Goal: Task Accomplishment & Management: Complete application form

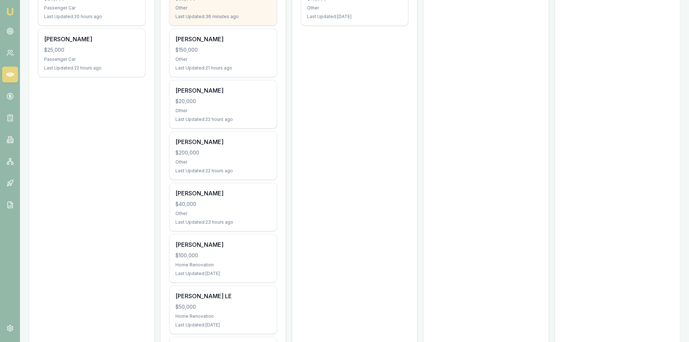
scroll to position [217, 0]
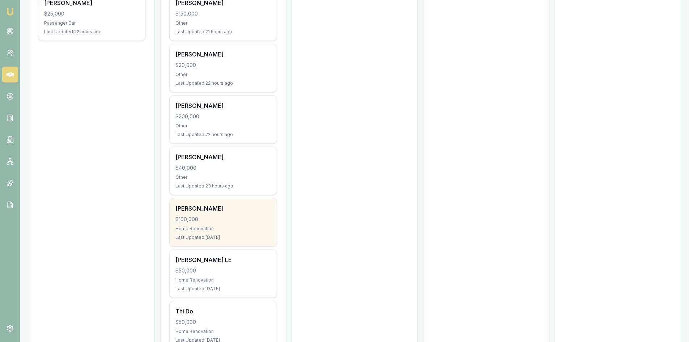
click at [201, 210] on div "[PERSON_NAME]" at bounding box center [223, 208] width 95 height 9
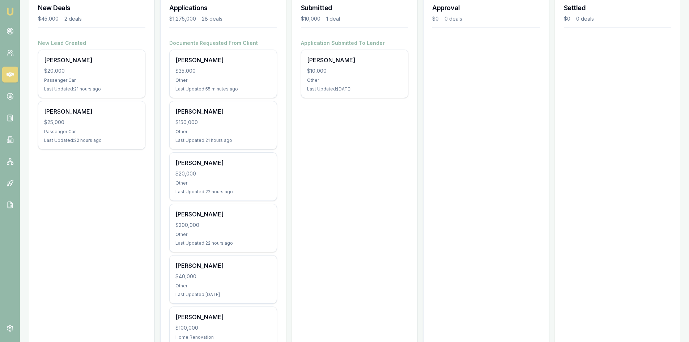
scroll to position [36, 0]
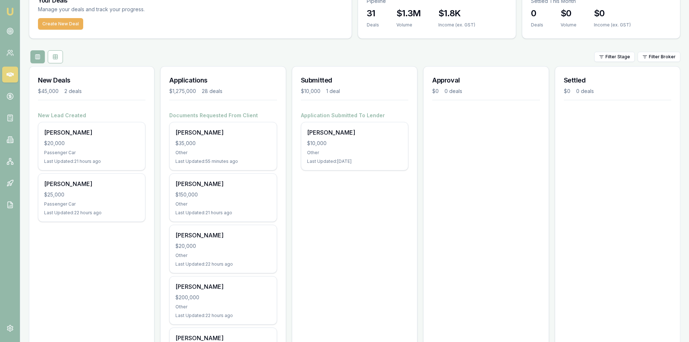
click at [7, 79] on link at bounding box center [10, 75] width 16 height 16
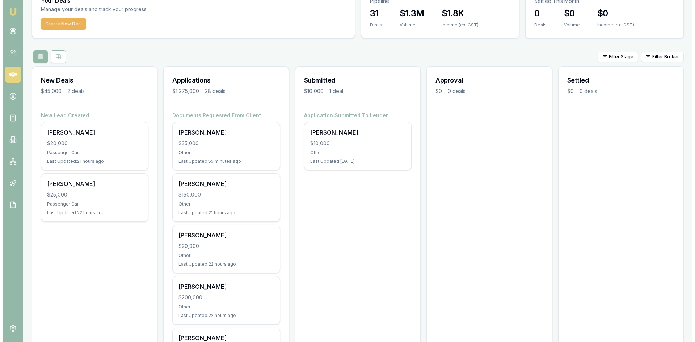
scroll to position [0, 0]
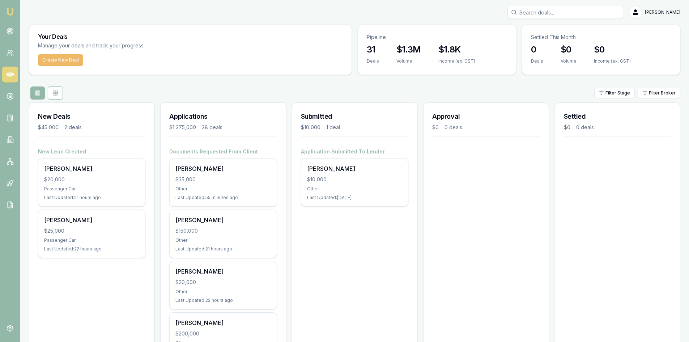
click at [49, 59] on button "Create New Deal" at bounding box center [60, 60] width 45 height 12
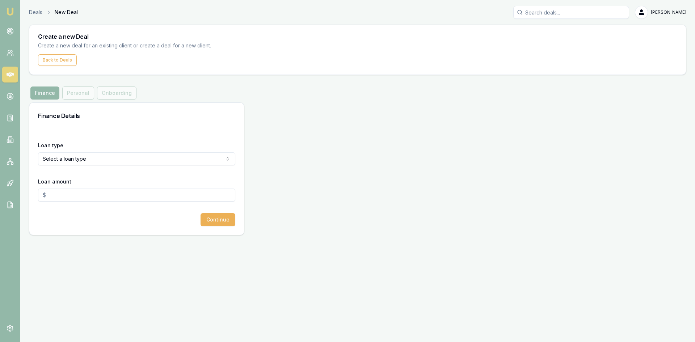
click at [81, 162] on html "Emu Broker Deals New Deal Steven Nguyen Toggle Menu Create a new Deal Create a …" at bounding box center [347, 171] width 695 height 342
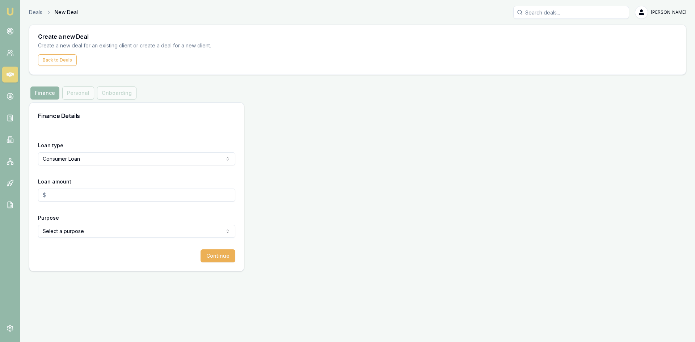
click at [62, 194] on input "Loan amount" at bounding box center [136, 195] width 197 height 13
type input "$1.00"
click at [68, 233] on html "Emu Broker Deals New Deal Steven Nguyen Toggle Menu Create a new Deal Create a …" at bounding box center [347, 171] width 695 height 342
select select "OTHER"
click at [62, 197] on input "$1.00" at bounding box center [136, 195] width 197 height 13
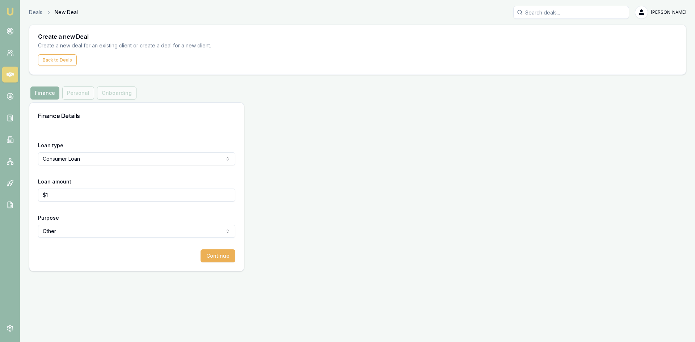
type input "$"
type input "5"
type input "7"
click at [59, 196] on input "$0.00" at bounding box center [136, 195] width 197 height 13
drag, startPoint x: 63, startPoint y: 196, endPoint x: 0, endPoint y: 197, distance: 62.6
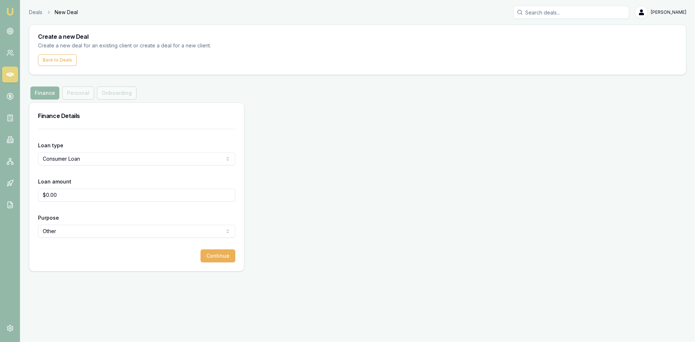
click at [0, 197] on div "Emu Broker Deals New Deal Steven Nguyen Toggle Menu Create a new Deal Create a …" at bounding box center [347, 171] width 695 height 342
type input "3"
type input "$630,000.00"
click at [218, 261] on button "Continue" at bounding box center [218, 255] width 35 height 13
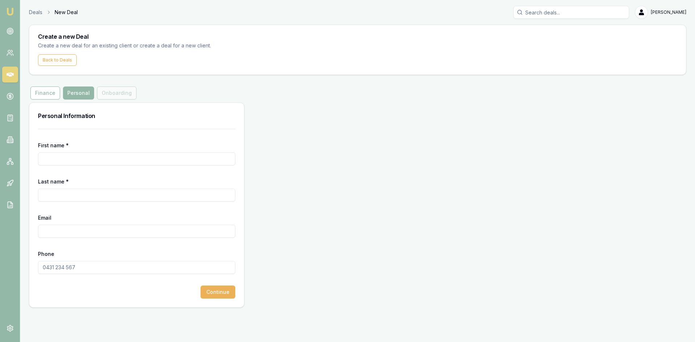
click at [93, 161] on input "First name *" at bounding box center [136, 158] width 197 height 13
click at [72, 161] on input "First name *" at bounding box center [136, 158] width 197 height 13
type input "Kartik"
type input "patel"
click at [70, 232] on input "Email" at bounding box center [136, 231] width 197 height 13
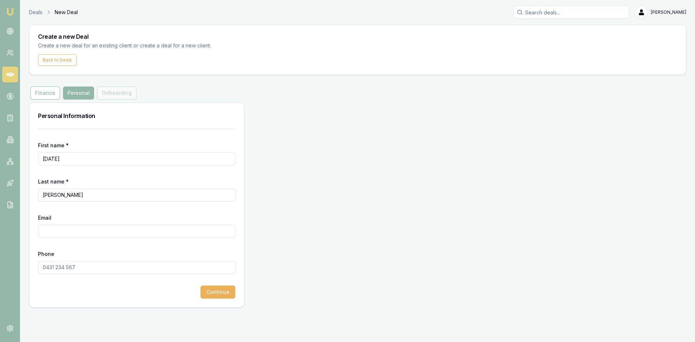
click at [58, 230] on input "Email" at bounding box center [136, 231] width 197 height 13
paste input "DOCUMENT PROVIDED APPLICATION SERVICING CAL IDs Payslips 2 Rental 2,3,/150 bigg…"
drag, startPoint x: 44, startPoint y: 230, endPoint x: 270, endPoint y: 232, distance: 226.2
click at [270, 232] on div "Personal Information First name * Kartik Last name * patel Email DOCUMENT PROVI…" at bounding box center [357, 204] width 657 height 205
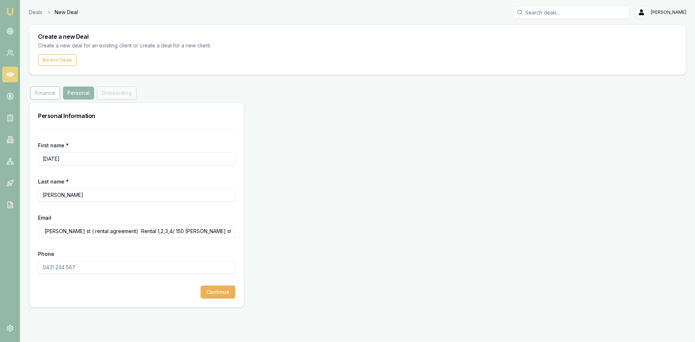
type input "DOCUMENT PROVIDED APPLICATION SERVICING CAL IDs Payslips 2 Rental 2,3,/150 bigg…"
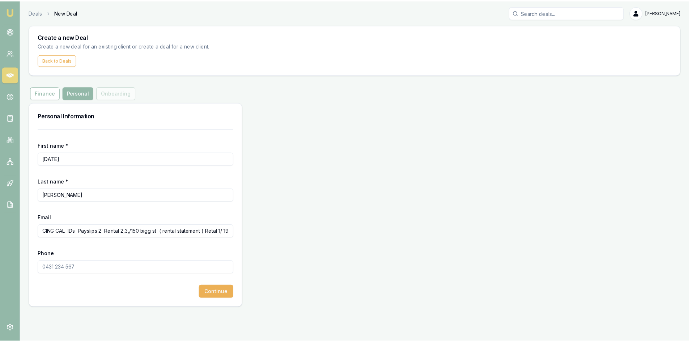
scroll to position [0, 0]
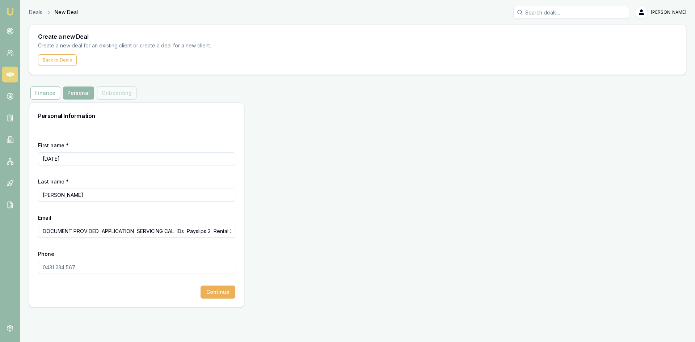
drag, startPoint x: 232, startPoint y: 231, endPoint x: 0, endPoint y: 231, distance: 231.6
click at [0, 231] on div "Emu Broker Deals New Deal Steven Nguyen Toggle Menu Create a new Deal Create a …" at bounding box center [347, 171] width 695 height 342
click at [52, 232] on input "Email" at bounding box center [136, 231] width 197 height 13
paste input "kartikb2000@gmail.com"
type input "kartikb2000@gmail.com"
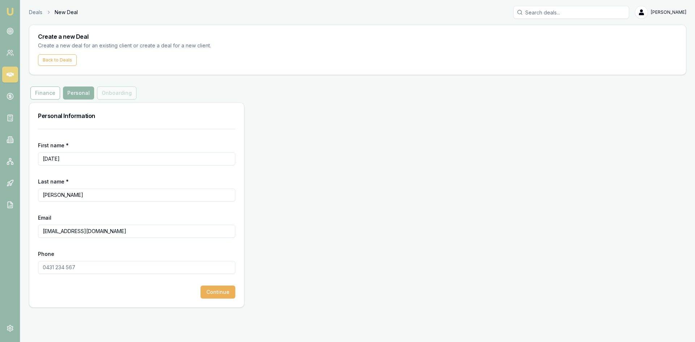
click at [58, 271] on input "Phone" at bounding box center [136, 267] width 197 height 13
type input "0434 521 187"
click at [219, 291] on button "Continue" at bounding box center [218, 292] width 35 height 13
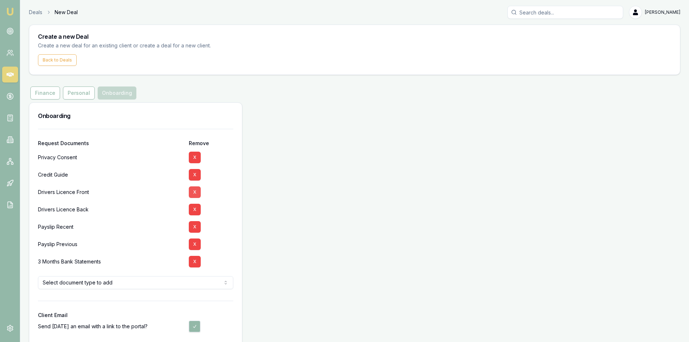
click at [194, 190] on button "X" at bounding box center [195, 192] width 12 height 12
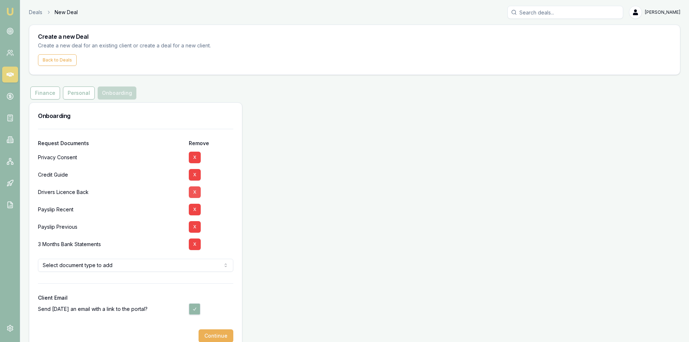
click at [195, 194] on button "X" at bounding box center [195, 192] width 12 height 12
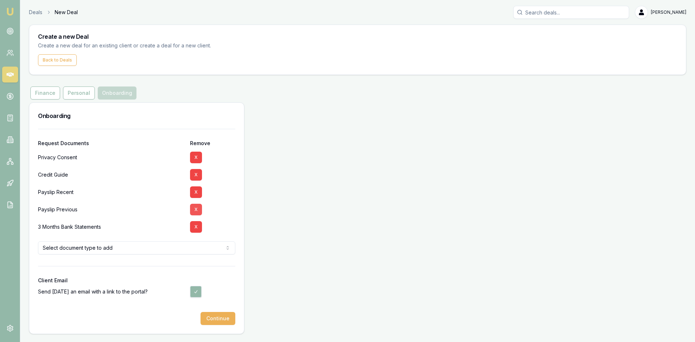
click at [198, 211] on button "X" at bounding box center [196, 210] width 12 height 12
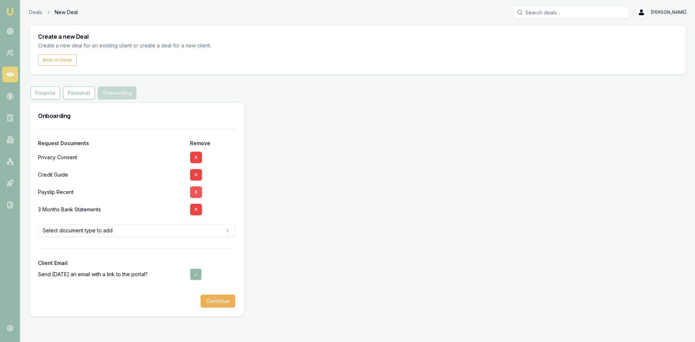
click at [199, 192] on button "X" at bounding box center [196, 192] width 12 height 12
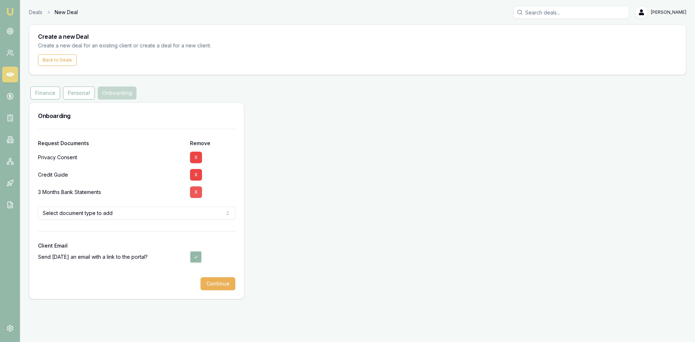
click at [197, 192] on button "X" at bounding box center [196, 192] width 12 height 12
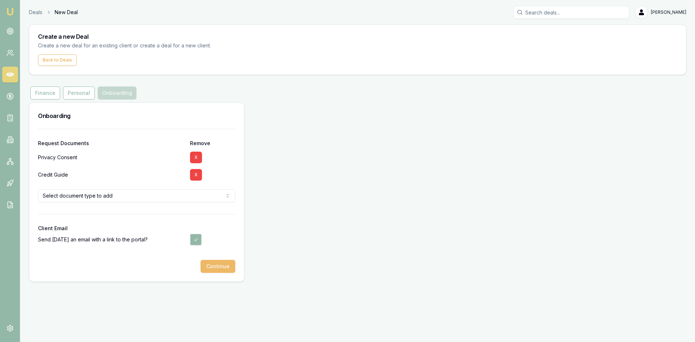
click at [228, 268] on button "Continue" at bounding box center [218, 266] width 35 height 13
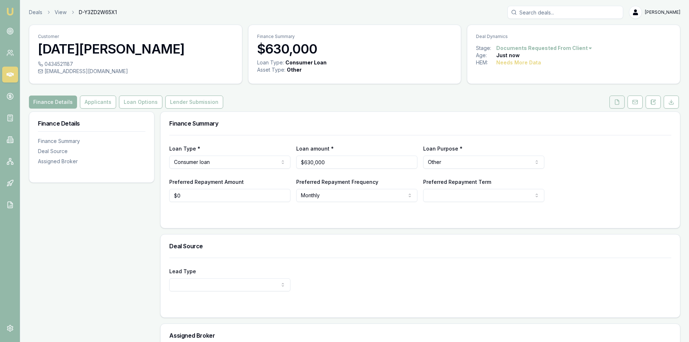
click at [619, 101] on polyline at bounding box center [618, 100] width 1 height 1
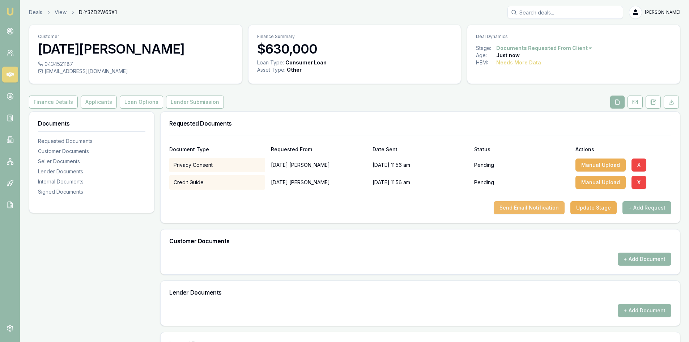
click at [529, 208] on button "Send Email Notification" at bounding box center [529, 207] width 71 height 13
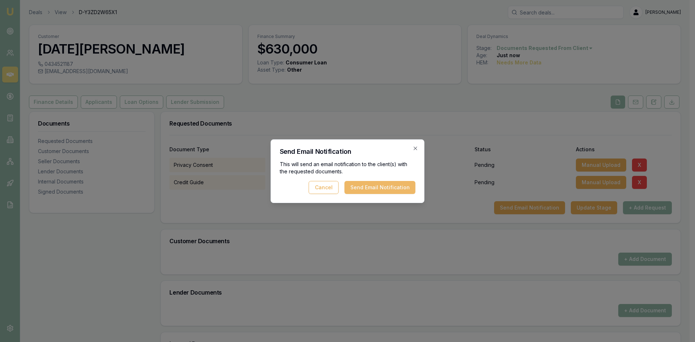
click at [367, 191] on button "Send Email Notification" at bounding box center [380, 187] width 71 height 13
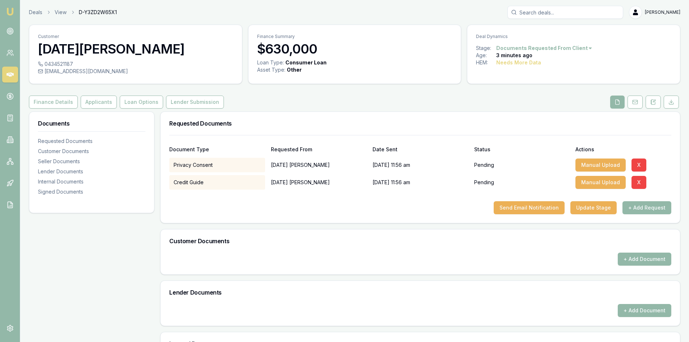
click at [10, 75] on icon at bounding box center [10, 74] width 7 height 4
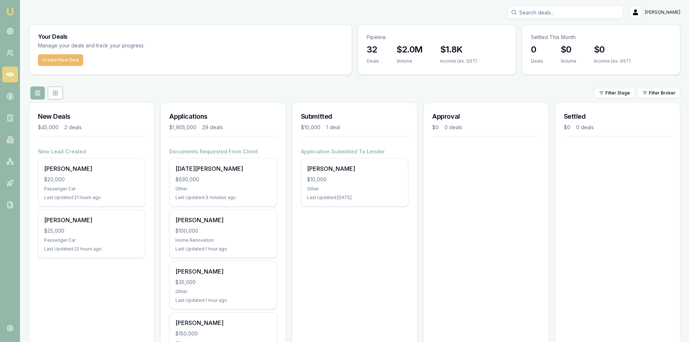
click at [54, 64] on button "Create New Deal" at bounding box center [60, 60] width 45 height 12
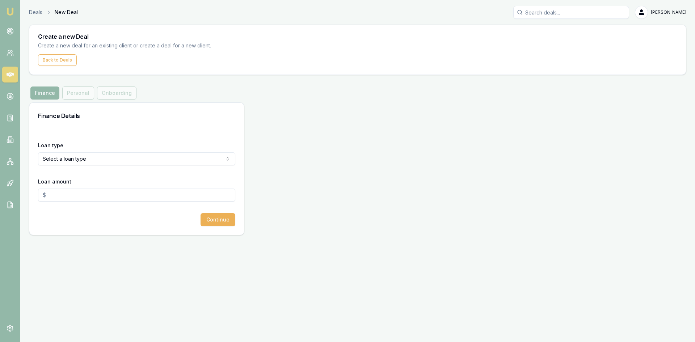
click at [75, 159] on html "Emu Broker Deals New Deal Steven Nguyen Toggle Menu Create a new Deal Create a …" at bounding box center [347, 171] width 695 height 342
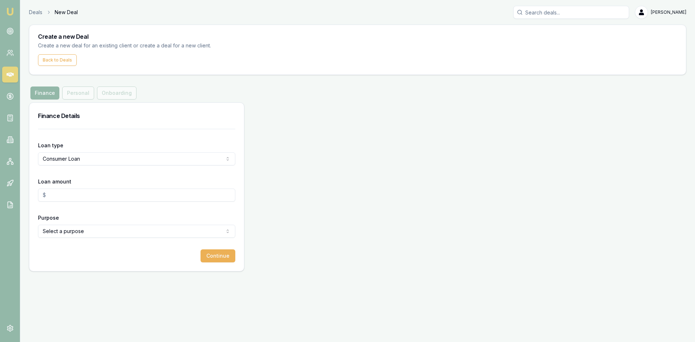
click at [68, 194] on input "Loan amount" at bounding box center [136, 195] width 197 height 13
type input "$630,000.00"
click at [54, 233] on html "Emu Broker Deals New Deal Steven Nguyen Toggle Menu Create a new Deal Create a …" at bounding box center [347, 171] width 695 height 342
select select "OTHER"
click at [221, 260] on button "Continue" at bounding box center [218, 255] width 35 height 13
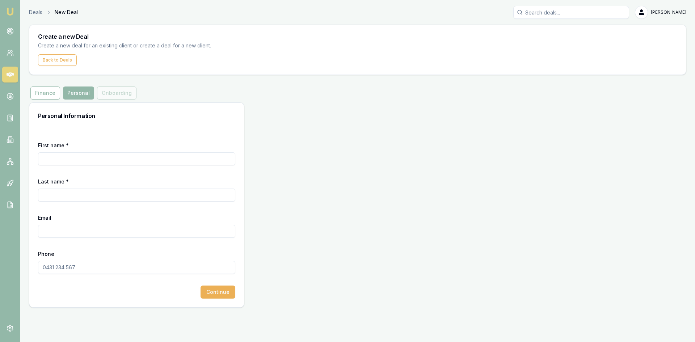
click at [90, 160] on input "First name *" at bounding box center [136, 158] width 197 height 13
type input "B"
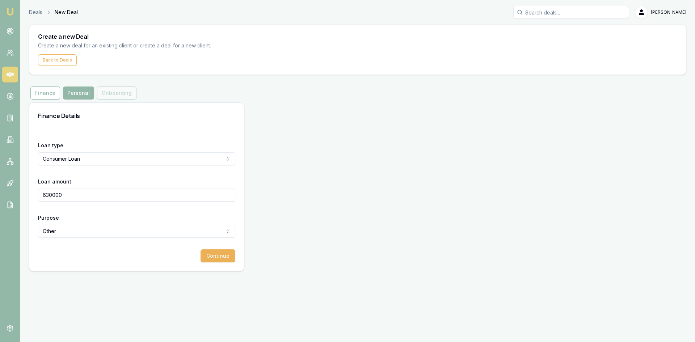
drag, startPoint x: 67, startPoint y: 196, endPoint x: 3, endPoint y: 191, distance: 64.6
click at [8, 195] on div "Emu Broker Deals New Deal Steven Nguyen Toggle Menu Create a new Deal Create a …" at bounding box center [347, 171] width 695 height 342
click at [92, 268] on div "Loan type Consumer Loan Consumer Loan Consumer Asset Commercial Loan Commercial…" at bounding box center [136, 200] width 215 height 142
click at [211, 258] on button "Continue" at bounding box center [218, 255] width 35 height 13
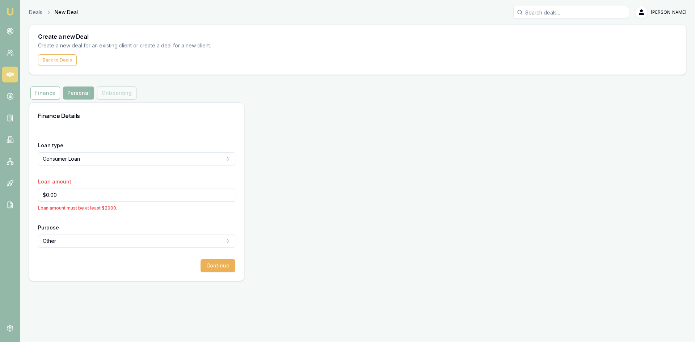
drag, startPoint x: 77, startPoint y: 196, endPoint x: 0, endPoint y: 191, distance: 76.9
click at [0, 191] on div "Emu Broker Deals New Deal Steven Nguyen Toggle Menu Create a new Deal Create a …" at bounding box center [347, 171] width 695 height 342
click at [215, 270] on button "Continue" at bounding box center [218, 265] width 35 height 13
click at [218, 264] on button "Continue" at bounding box center [218, 265] width 35 height 13
drag, startPoint x: 71, startPoint y: 195, endPoint x: 0, endPoint y: 199, distance: 71.4
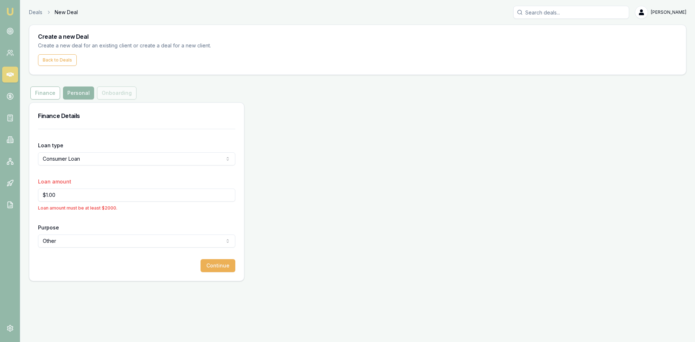
click at [0, 199] on div "Emu Broker Deals New Deal Steven Nguyen Toggle Menu Create a new Deal Create a …" at bounding box center [347, 171] width 695 height 342
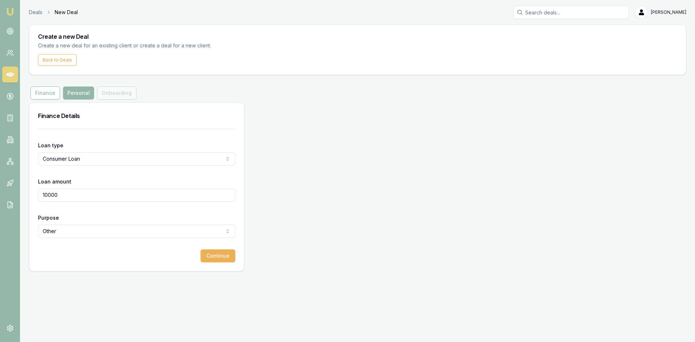
type input "$10,000.00"
click at [54, 267] on div "Loan type Consumer Loan Consumer Loan Consumer Asset Commercial Loan Commercial…" at bounding box center [136, 200] width 215 height 142
click at [227, 257] on button "Continue" at bounding box center [218, 255] width 35 height 13
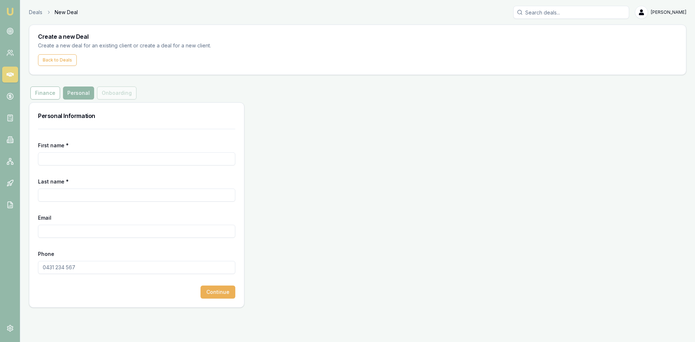
click at [46, 157] on input "First name *" at bounding box center [136, 158] width 197 height 13
type input "BHUMIKA"
type input "PATEL"
click at [113, 230] on input "Email" at bounding box center [136, 231] width 197 height 13
type input "B"
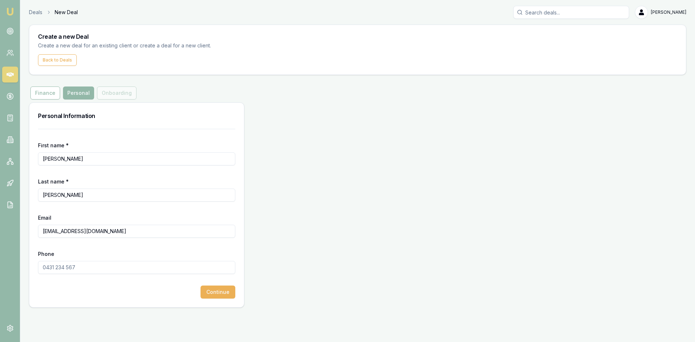
type input "bhumya@gmail.com"
click at [72, 267] on input "Phone" at bounding box center [136, 267] width 197 height 13
type input "0421 745 341"
click at [217, 294] on button "Continue" at bounding box center [218, 292] width 35 height 13
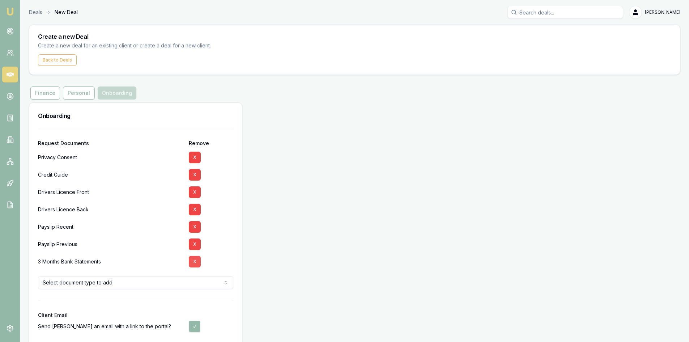
click at [199, 265] on button "X" at bounding box center [195, 262] width 12 height 12
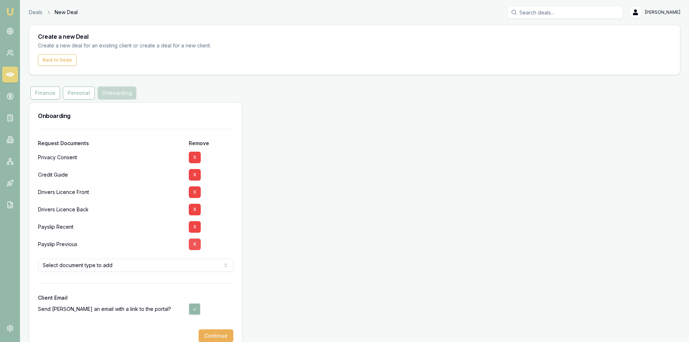
click at [194, 244] on button "X" at bounding box center [195, 245] width 12 height 12
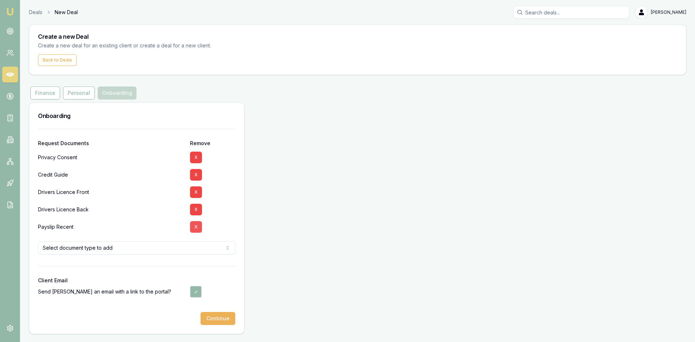
click at [194, 228] on button "X" at bounding box center [196, 227] width 12 height 12
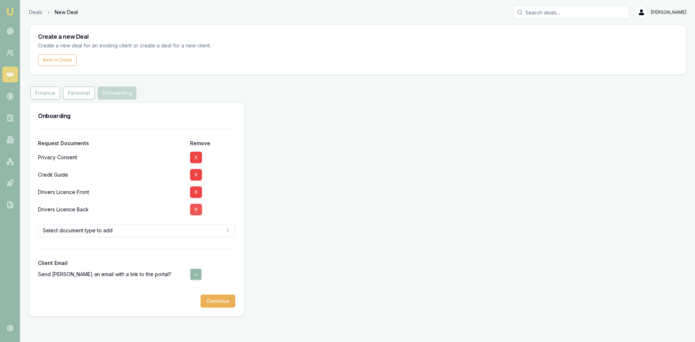
click at [195, 212] on button "X" at bounding box center [196, 210] width 12 height 12
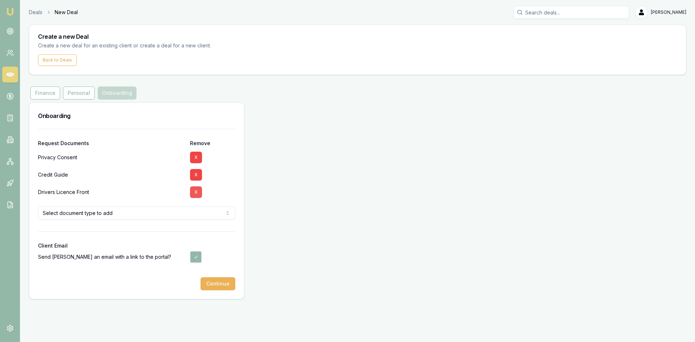
click at [194, 194] on button "X" at bounding box center [196, 192] width 12 height 12
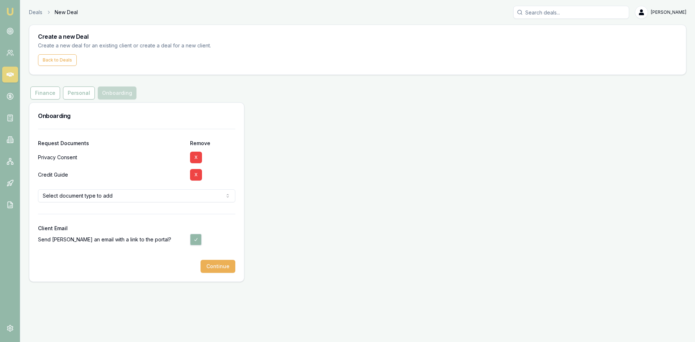
click at [225, 273] on div "Request Documents Remove Privacy Consent X Credit Guide X Select document type …" at bounding box center [136, 205] width 215 height 153
click at [218, 268] on button "Continue" at bounding box center [218, 266] width 35 height 13
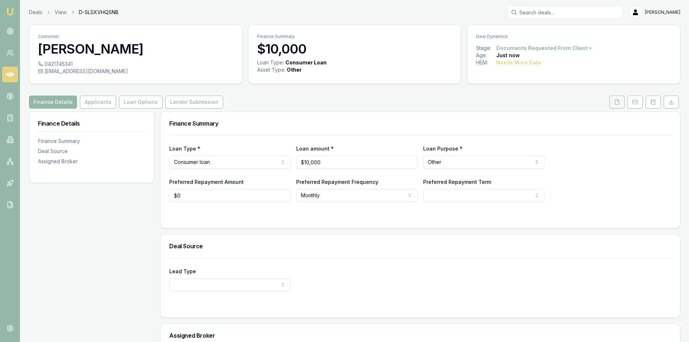
click at [621, 96] on button at bounding box center [617, 102] width 15 height 13
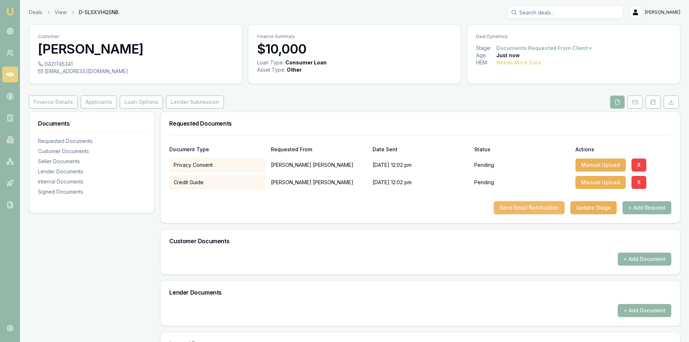
click at [533, 210] on button "Send Email Notification" at bounding box center [529, 207] width 71 height 13
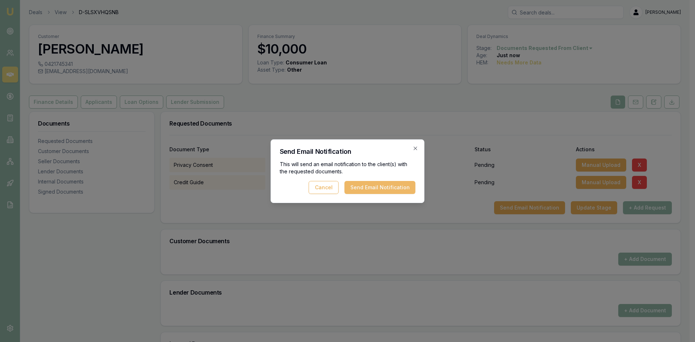
click at [367, 188] on button "Send Email Notification" at bounding box center [380, 187] width 71 height 13
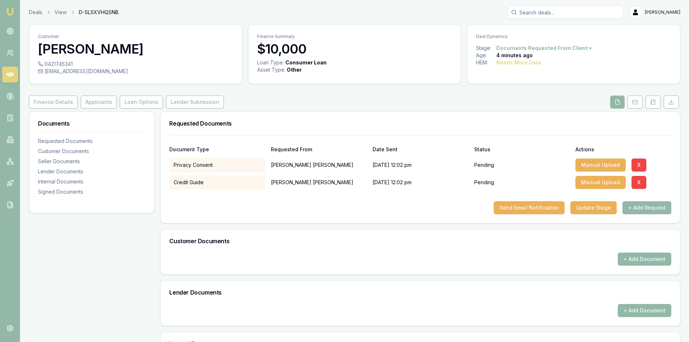
drag, startPoint x: 618, startPoint y: 101, endPoint x: 594, endPoint y: 109, distance: 25.5
click at [618, 101] on polyline at bounding box center [618, 100] width 1 height 1
click at [11, 78] on icon at bounding box center [10, 74] width 7 height 7
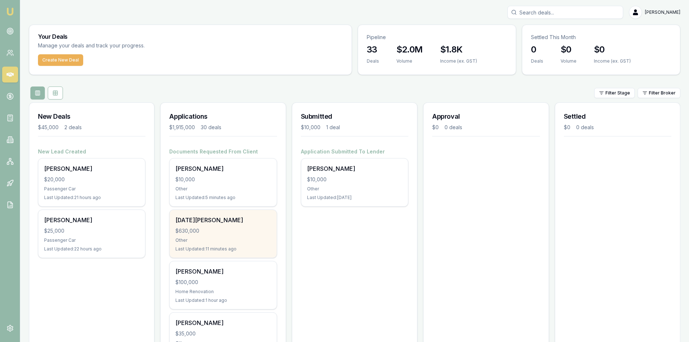
scroll to position [36, 0]
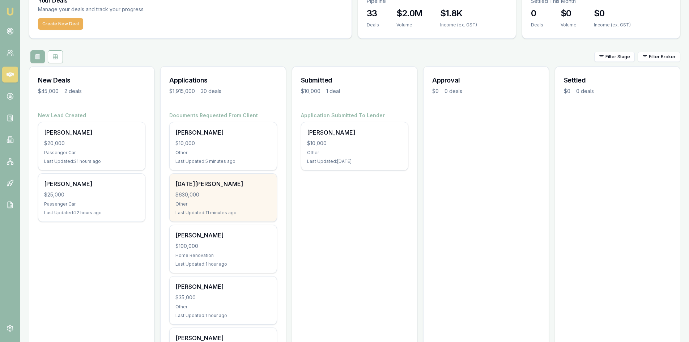
click at [221, 197] on div "$630,000" at bounding box center [223, 194] width 95 height 7
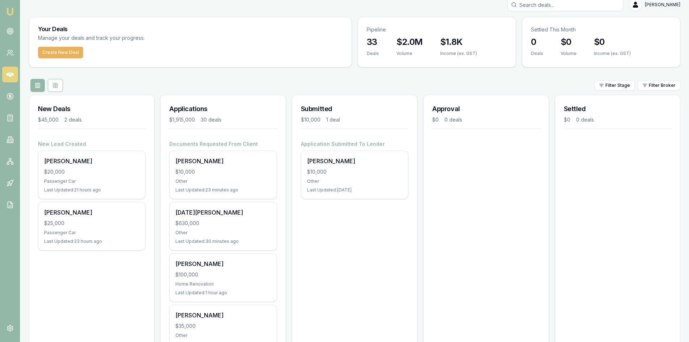
scroll to position [0, 0]
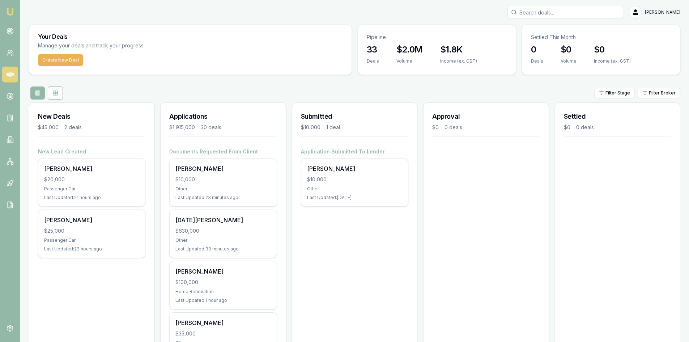
click at [544, 11] on input "Search deals" at bounding box center [566, 12] width 116 height 13
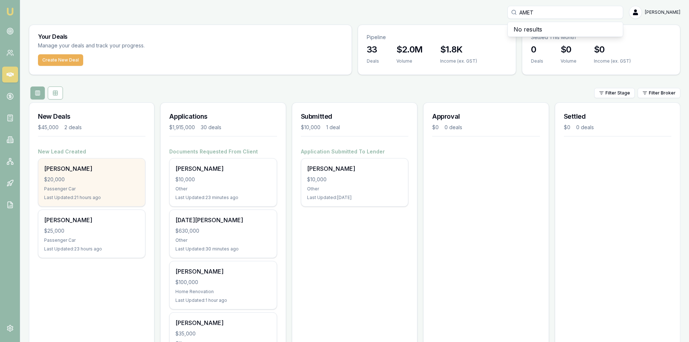
type input "AMET"
click at [73, 171] on div "[PERSON_NAME]" at bounding box center [91, 168] width 95 height 9
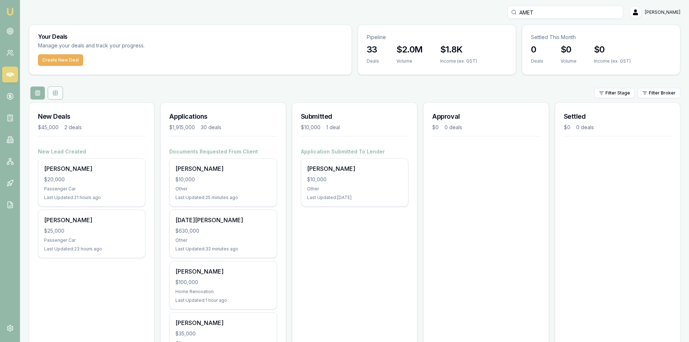
drag, startPoint x: 561, startPoint y: 13, endPoint x: 454, endPoint y: 12, distance: 107.1
click at [454, 12] on div "AMET Steven Nguyen" at bounding box center [355, 12] width 652 height 13
type input "0"
click at [62, 64] on button "Create New Deal" at bounding box center [60, 60] width 45 height 12
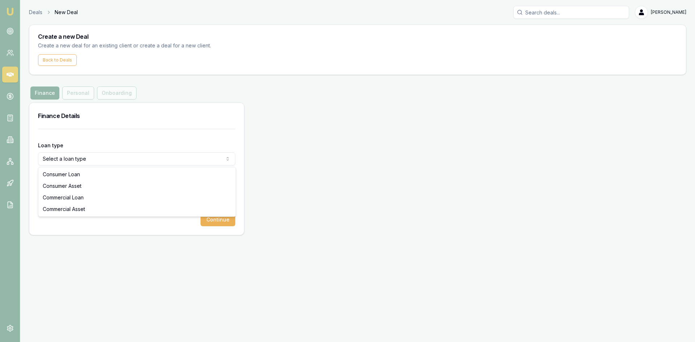
click at [84, 161] on html "Emu Broker Deals New Deal Steven Nguyen Toggle Menu Create a new Deal Create a …" at bounding box center [347, 171] width 695 height 342
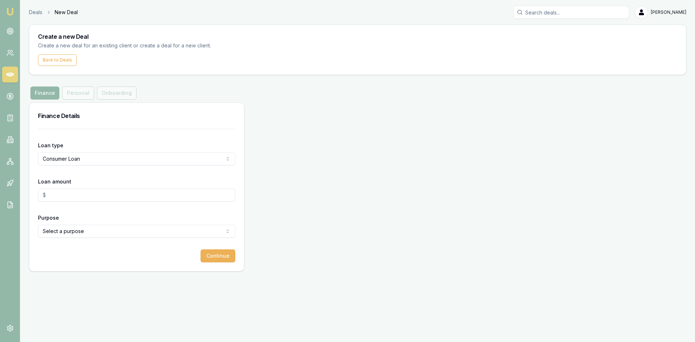
click at [79, 201] on input "Loan amount" at bounding box center [136, 195] width 197 height 13
type input "$35,000.00"
click at [97, 229] on html "Emu Broker Deals New Deal Steven Nguyen Toggle Menu Create a new Deal Create a …" at bounding box center [347, 171] width 695 height 342
select select "OTHER"
click at [215, 259] on button "Continue" at bounding box center [218, 255] width 35 height 13
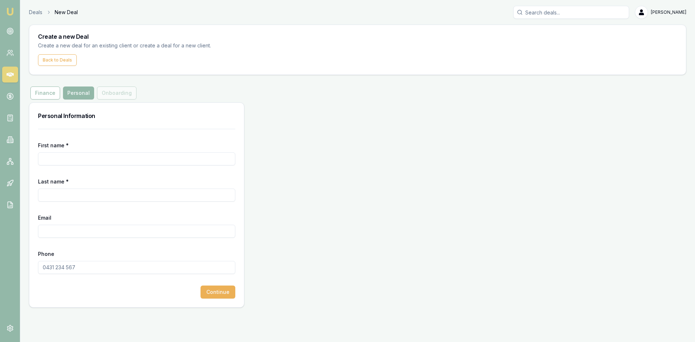
click at [86, 161] on input "First name *" at bounding box center [136, 158] width 197 height 13
type input "m"
type input "AHMET"
type input "KILNC"
click at [60, 231] on input "Email" at bounding box center [136, 231] width 197 height 13
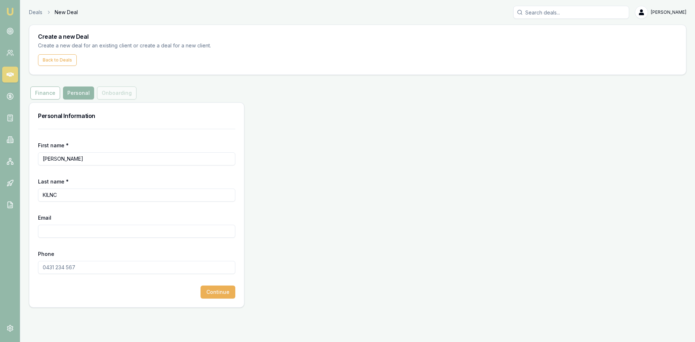
paste input "ahmetkilincx1@gmail.com"
type input "ahmetkilincx1@gmail.com"
click at [81, 265] on input "Phone" at bounding box center [136, 267] width 197 height 13
type input "0413 668 870"
click at [219, 293] on button "Continue" at bounding box center [218, 292] width 35 height 13
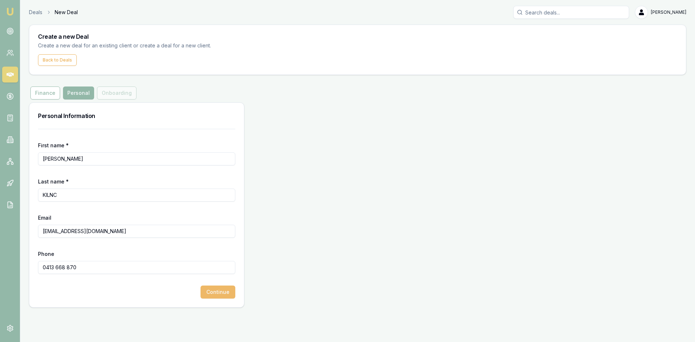
type input "ahmetkilincx1@gmail.com"
click at [214, 294] on button "Continue" at bounding box center [218, 292] width 35 height 13
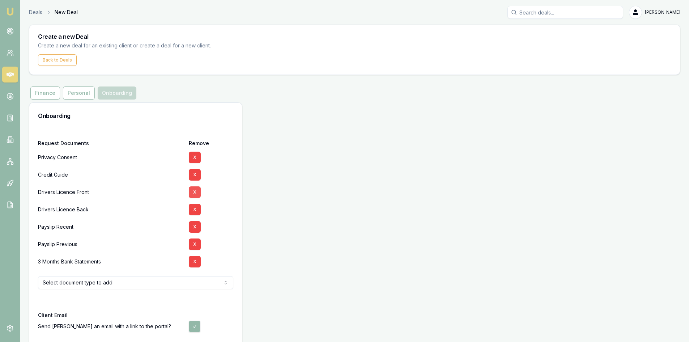
click at [196, 193] on button "X" at bounding box center [195, 192] width 12 height 12
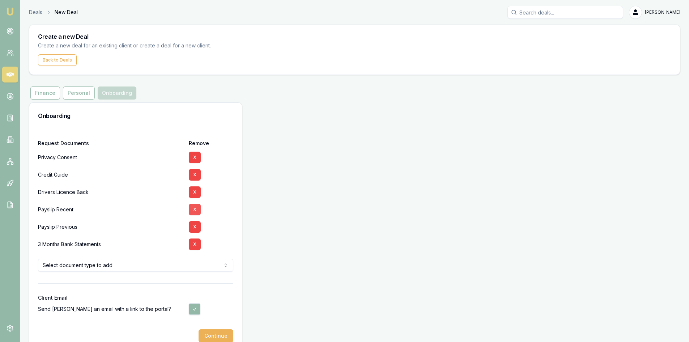
click at [195, 209] on button "X" at bounding box center [195, 210] width 12 height 12
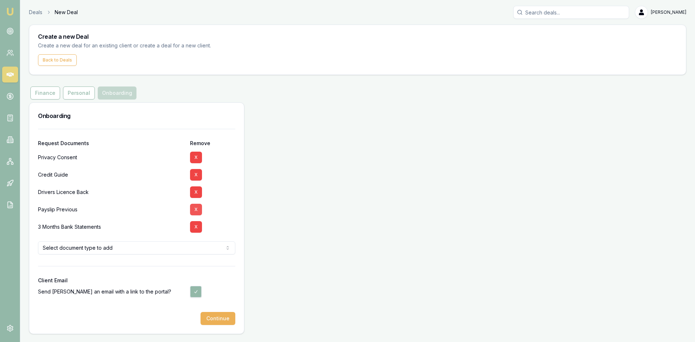
click at [198, 193] on button "X" at bounding box center [196, 192] width 12 height 12
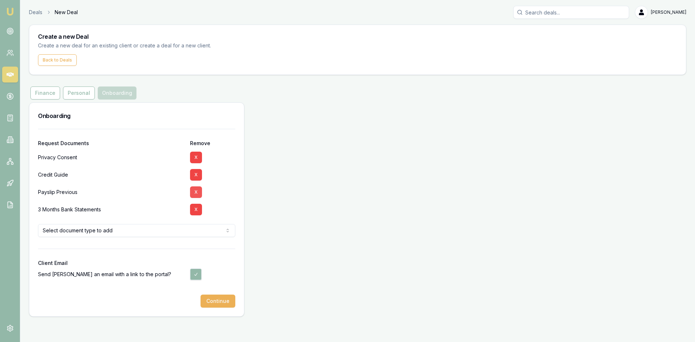
click at [199, 190] on button "X" at bounding box center [196, 192] width 12 height 12
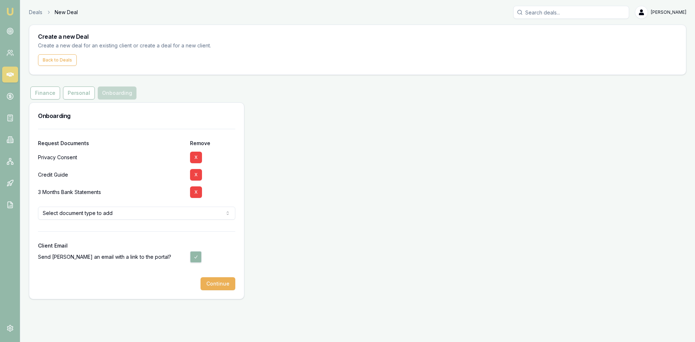
click at [119, 215] on html "Emu Broker Deals New Deal Steven Nguyen Toggle Menu Create a new Deal Create a …" at bounding box center [347, 171] width 695 height 342
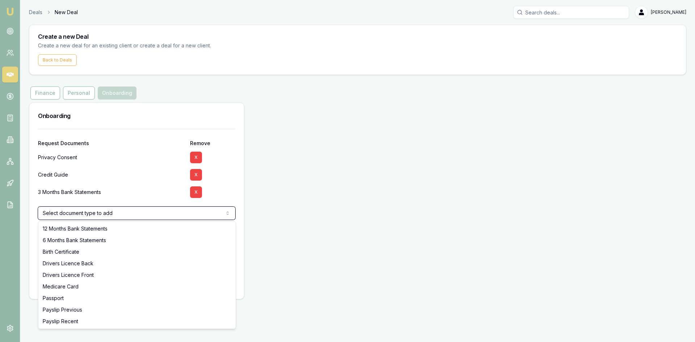
click at [385, 203] on html "Emu Broker Deals New Deal Steven Nguyen Toggle Menu Create a new Deal Create a …" at bounding box center [347, 171] width 695 height 342
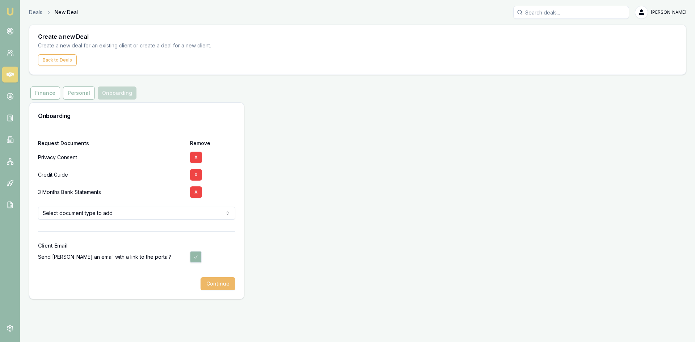
click at [208, 282] on button "Continue" at bounding box center [218, 283] width 35 height 13
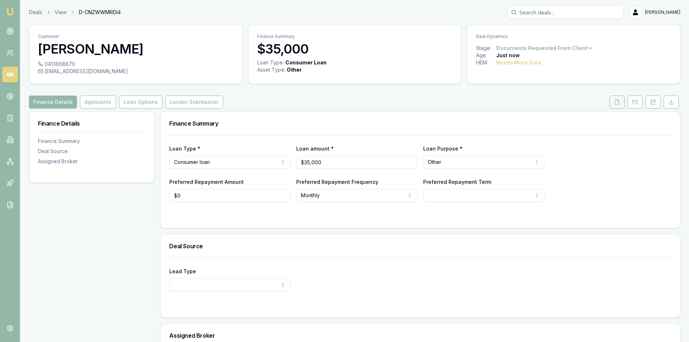
click at [620, 105] on button at bounding box center [617, 102] width 15 height 13
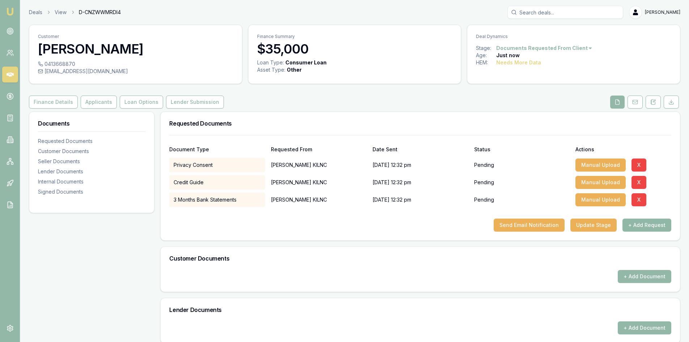
click at [643, 224] on button "+ Add Request" at bounding box center [647, 225] width 49 height 13
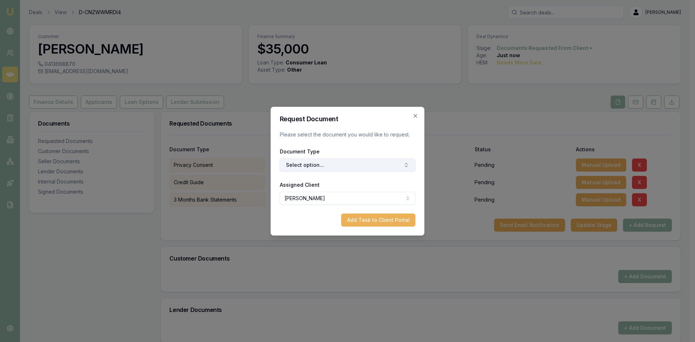
click at [349, 163] on button "Select option..." at bounding box center [348, 165] width 136 height 13
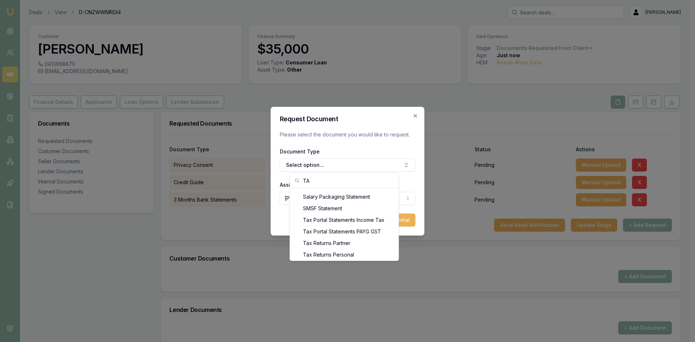
type input "T"
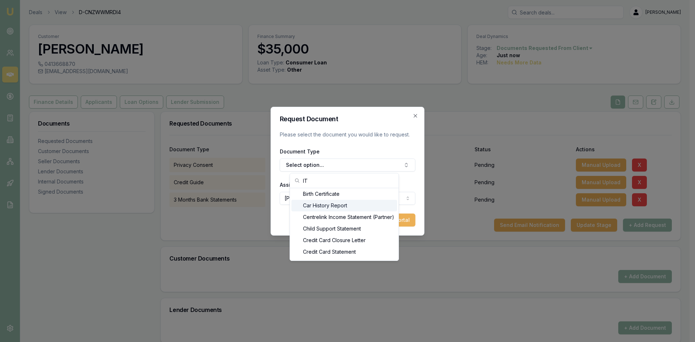
scroll to position [33, 0]
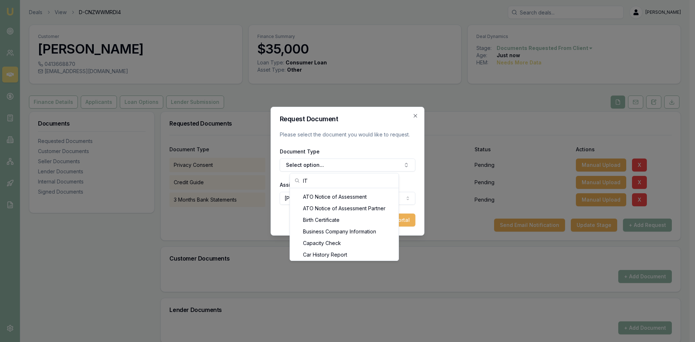
type input "I"
type input "IN"
click at [343, 210] on div "ATO Notice of Assessment" at bounding box center [344, 209] width 106 height 12
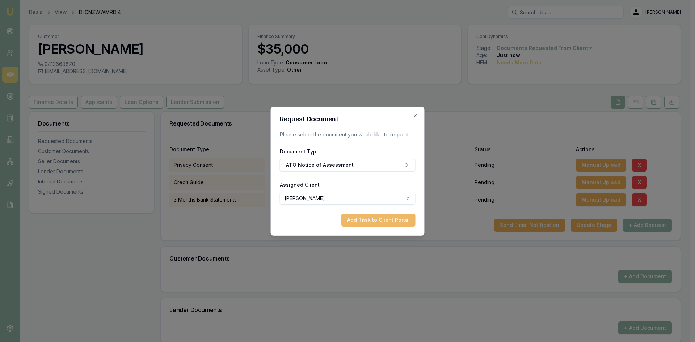
click at [381, 221] on button "Add Task to Client Portal" at bounding box center [378, 220] width 74 height 13
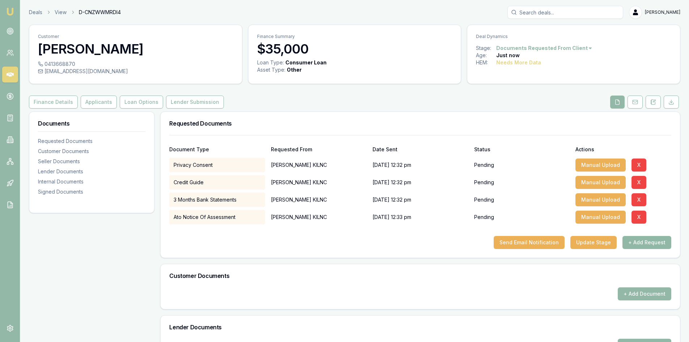
click at [640, 244] on button "+ Add Request" at bounding box center [647, 242] width 49 height 13
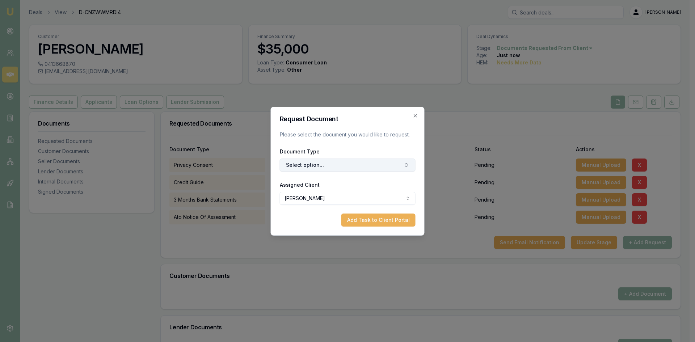
click at [342, 165] on button "Select option..." at bounding box center [348, 165] width 136 height 13
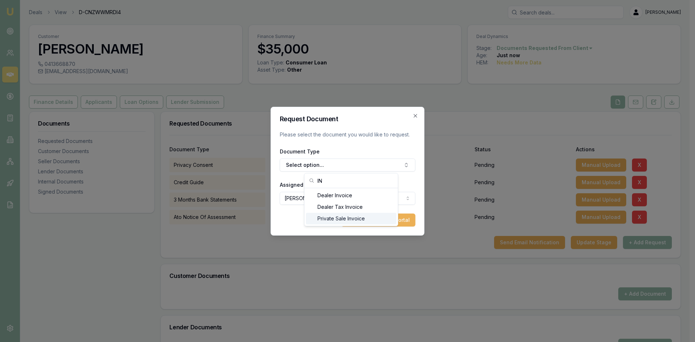
scroll to position [346, 0]
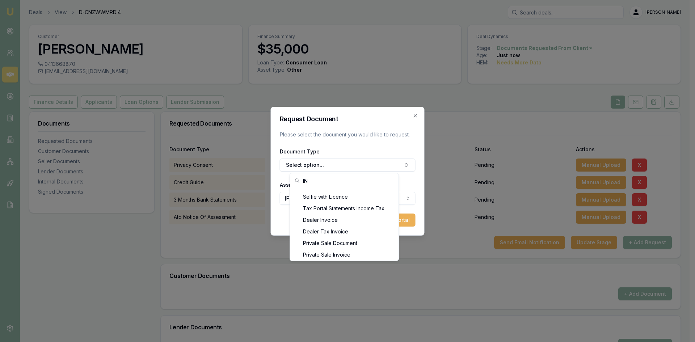
type input "I"
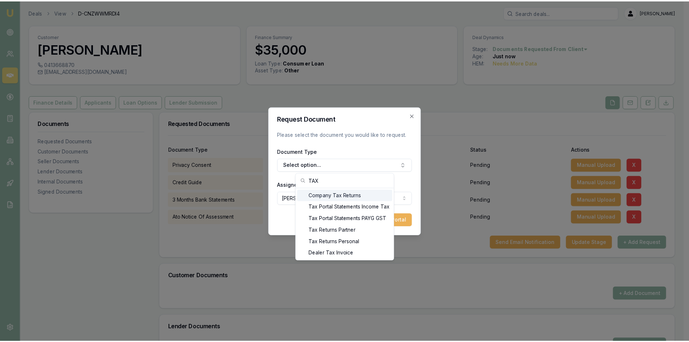
scroll to position [0, 0]
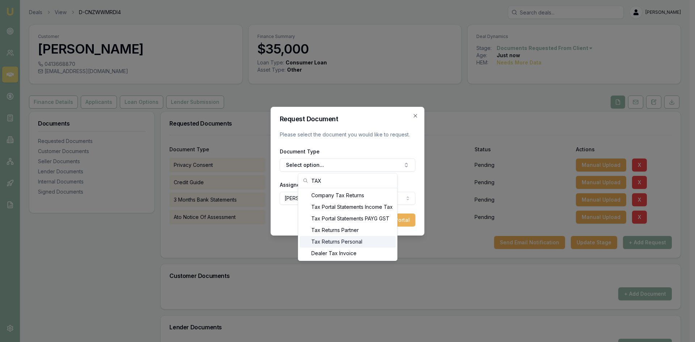
type input "TAX"
click at [353, 244] on div "Tax Returns Personal" at bounding box center [348, 242] width 96 height 12
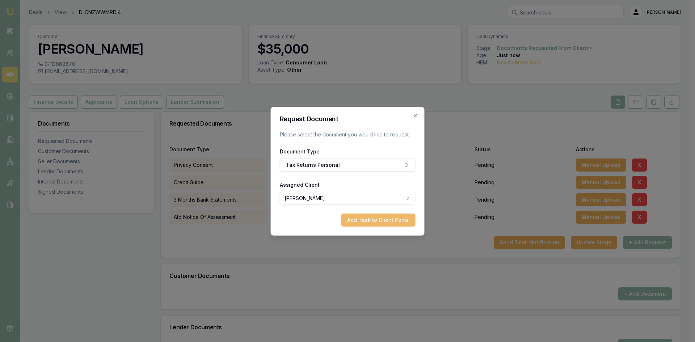
click at [380, 225] on button "Add Task to Client Portal" at bounding box center [378, 220] width 74 height 13
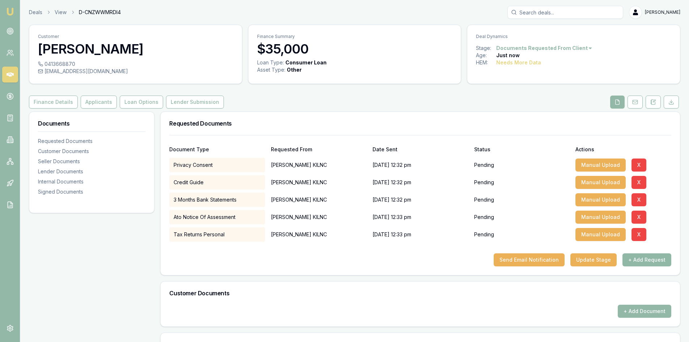
click at [652, 264] on button "+ Add Request" at bounding box center [647, 259] width 49 height 13
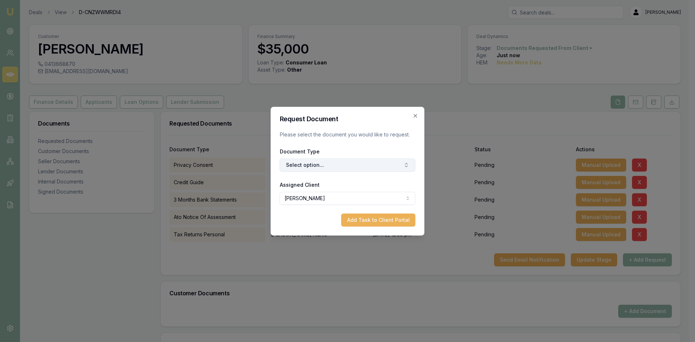
click at [327, 166] on button "Select option..." at bounding box center [348, 165] width 136 height 13
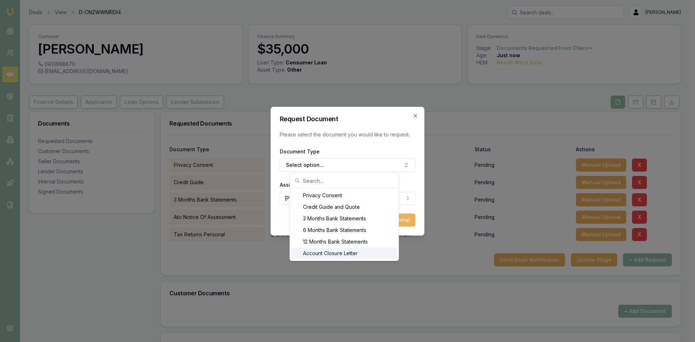
click at [335, 255] on div "Account Closure Letter" at bounding box center [344, 254] width 106 height 12
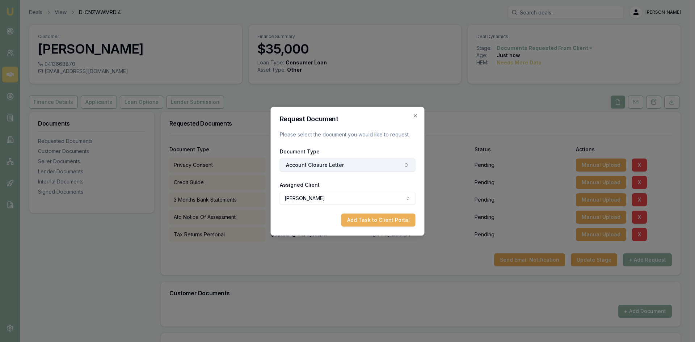
click at [349, 168] on button "Account Closure Letter" at bounding box center [348, 165] width 136 height 13
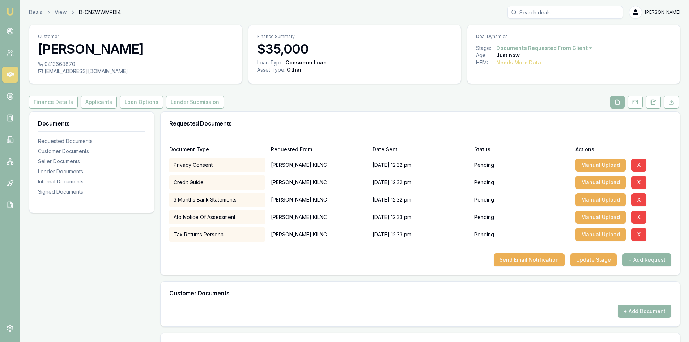
click at [638, 261] on button "+ Add Request" at bounding box center [647, 259] width 49 height 13
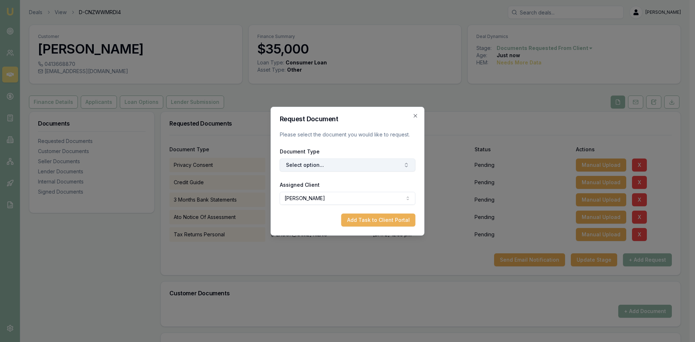
click at [310, 164] on button "Select option..." at bounding box center [348, 165] width 136 height 13
type input "OTHER"
click at [355, 197] on div "Other Customer Document" at bounding box center [351, 196] width 90 height 12
click at [366, 223] on button "Add Task to Client Portal" at bounding box center [378, 220] width 74 height 13
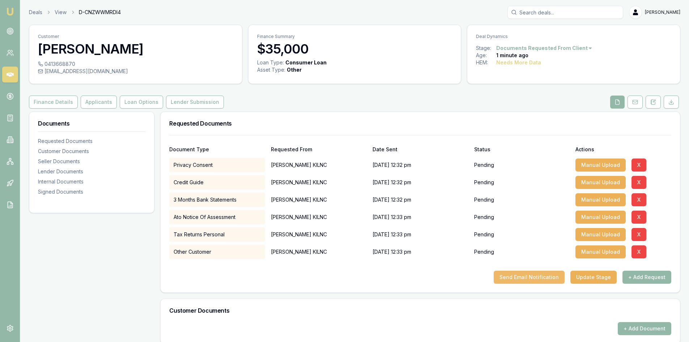
click at [530, 281] on button "Send Email Notification" at bounding box center [529, 277] width 71 height 13
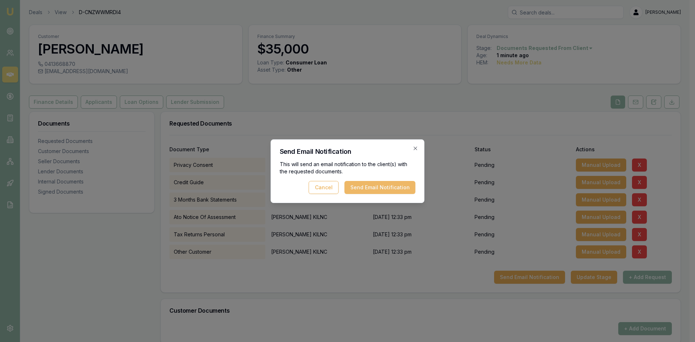
click at [385, 190] on button "Send Email Notification" at bounding box center [380, 187] width 71 height 13
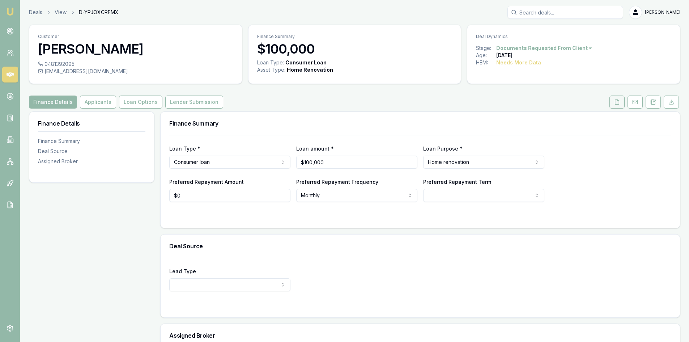
click at [614, 103] on button at bounding box center [617, 102] width 15 height 13
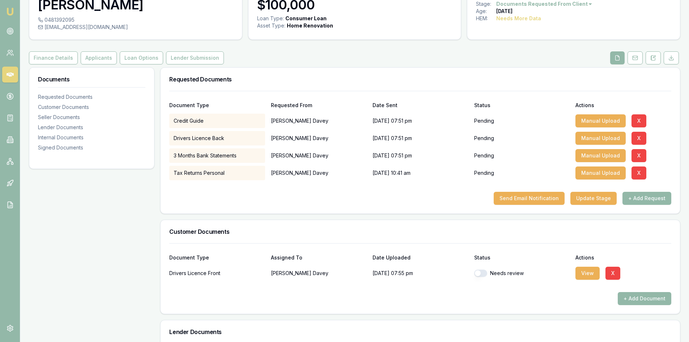
scroll to position [80, 0]
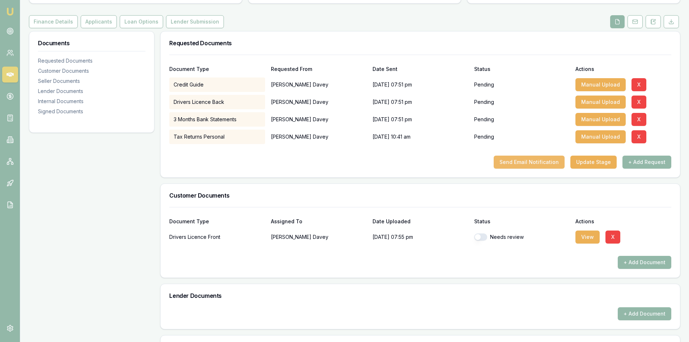
click at [518, 163] on button "Send Email Notification" at bounding box center [529, 162] width 71 height 13
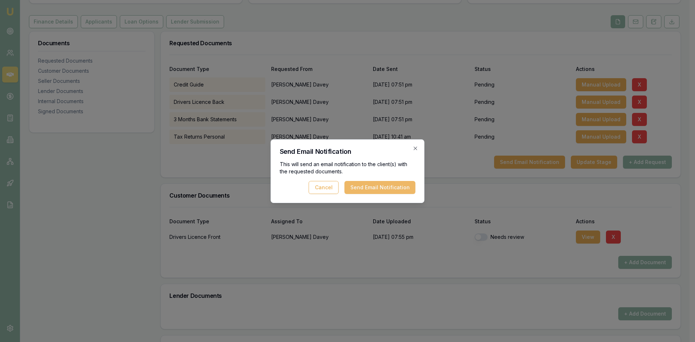
click at [372, 190] on button "Send Email Notification" at bounding box center [380, 187] width 71 height 13
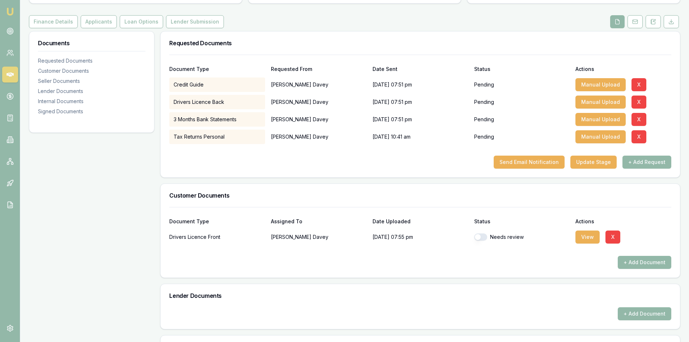
scroll to position [44, 0]
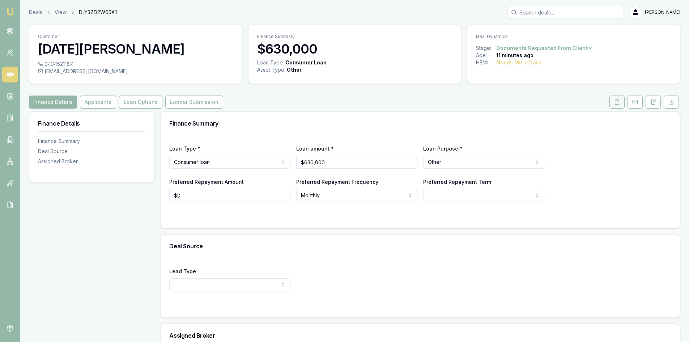
click at [617, 109] on div "Customer [DATE][PERSON_NAME] 0434521187 [EMAIL_ADDRESS][DOMAIN_NAME] Finance Su…" at bounding box center [355, 220] width 652 height 390
click at [617, 104] on icon at bounding box center [618, 102] width 6 height 6
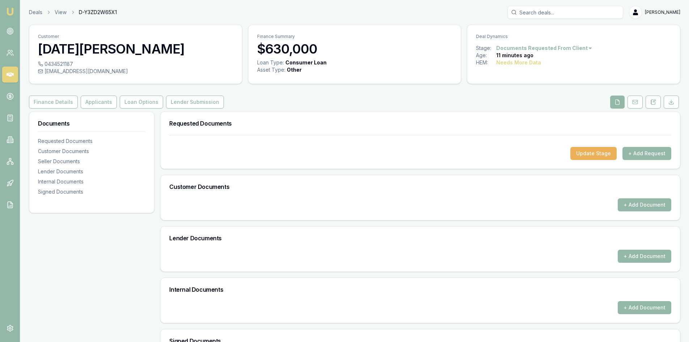
scroll to position [105, 0]
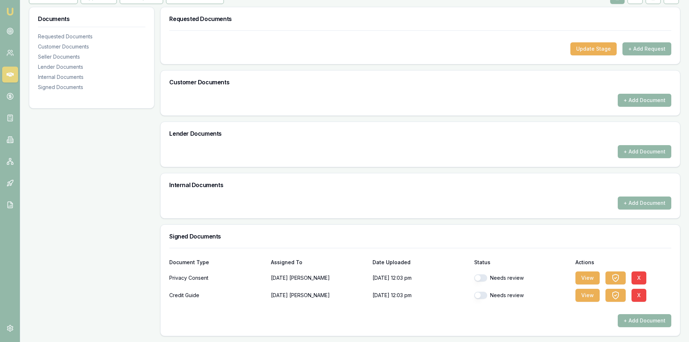
click at [488, 279] on div "Needs review" at bounding box center [522, 277] width 96 height 7
click at [484, 296] on button "button" at bounding box center [480, 295] width 13 height 7
checkbox input "true"
click at [481, 281] on button "button" at bounding box center [480, 277] width 13 height 7
checkbox input "true"
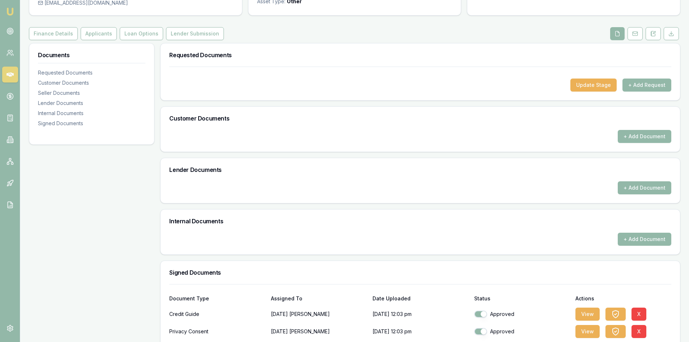
scroll to position [0, 0]
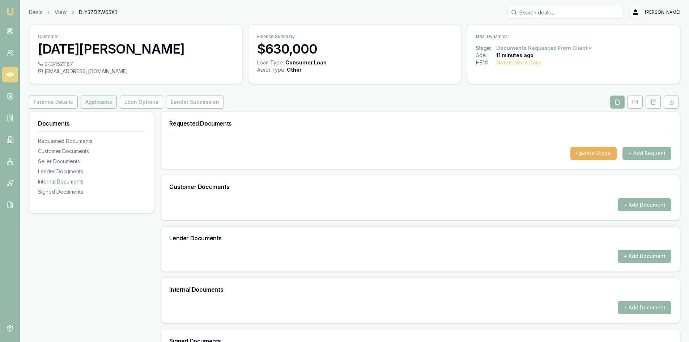
click at [96, 102] on button "Applicants" at bounding box center [99, 102] width 36 height 13
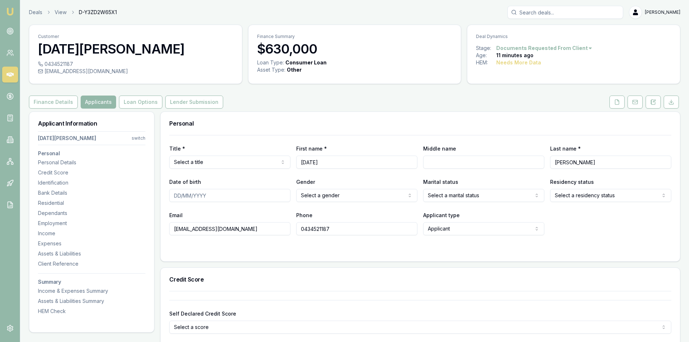
click at [222, 165] on html "Emu Broker Deals View D-Y3ZD2W65X1 Steven Nguyen Toggle Menu Customer Kartik pa…" at bounding box center [344, 171] width 689 height 342
click at [463, 162] on input "Middle name" at bounding box center [483, 162] width 121 height 13
click at [455, 160] on input "Middle name" at bounding box center [483, 162] width 121 height 13
click at [193, 199] on input "Date of birth" at bounding box center [229, 195] width 121 height 13
type input "01/01/1980"
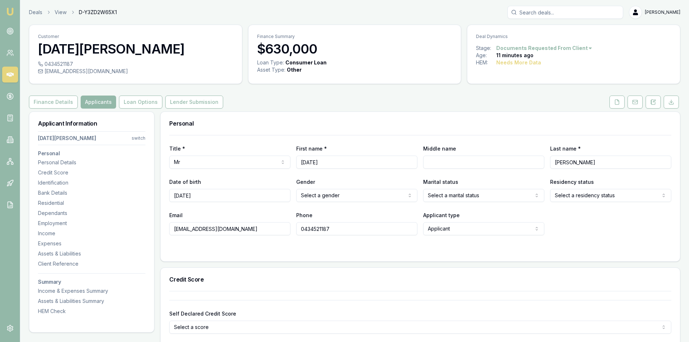
click at [348, 201] on body "Emu Broker Deals View D-Y3ZD2W65X1 Steven Nguyen Toggle Menu Customer Kartik pa…" at bounding box center [344, 171] width 689 height 342
click at [456, 199] on html "Emu Broker Deals View D-Y3ZD2W65X1 Steven Nguyen Toggle Menu Customer Kartik pa…" at bounding box center [344, 171] width 689 height 342
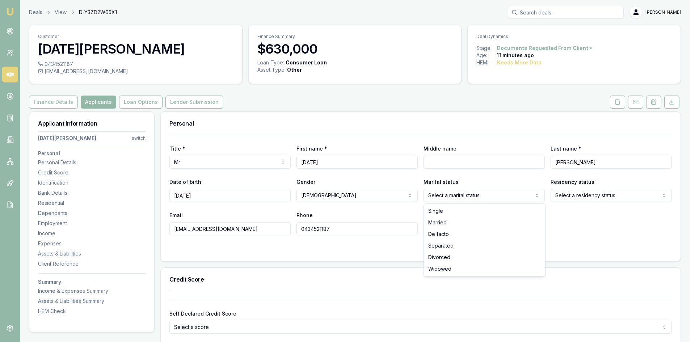
select select "MARRIED"
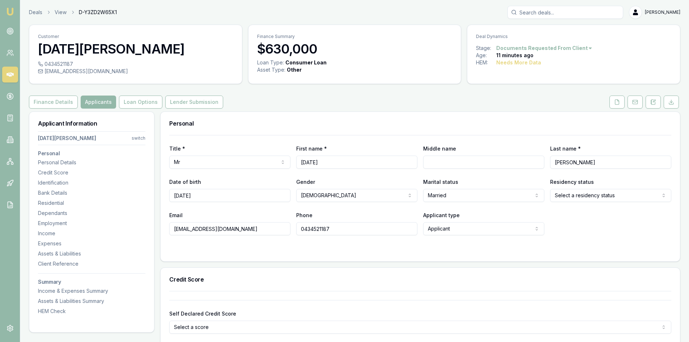
click at [566, 197] on html "Emu Broker Deals View D-Y3ZD2W65X1 Steven Nguyen Toggle Menu Customer Kartik pa…" at bounding box center [344, 171] width 689 height 342
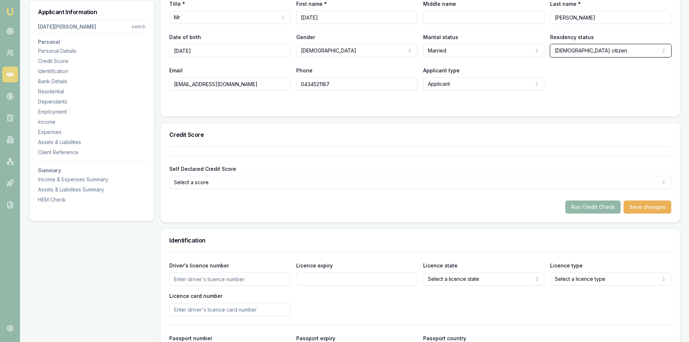
scroll to position [290, 0]
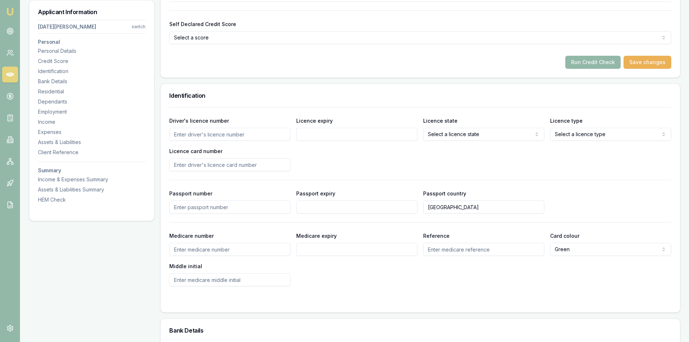
click at [215, 131] on input "Driver's licence number" at bounding box center [229, 134] width 121 height 13
click at [187, 138] on input "Driver's licence number" at bounding box center [229, 134] width 121 height 13
type input "16013078"
click at [331, 136] on input "Licence expiry" at bounding box center [356, 134] width 121 height 13
type input "28/04/2026"
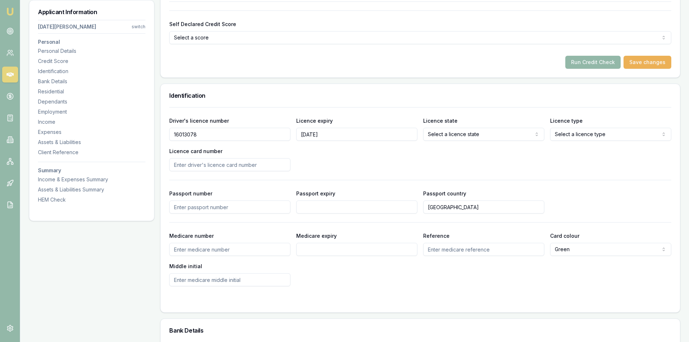
click at [582, 127] on div "Licence type Select a licence type Learner Open licence Provisional one Provisi…" at bounding box center [610, 128] width 121 height 25
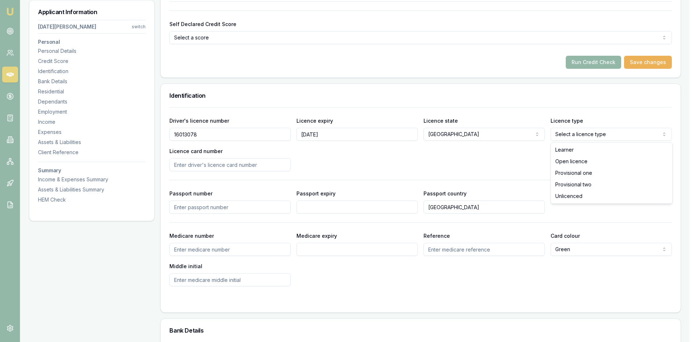
select select "OPEN_LICENCE"
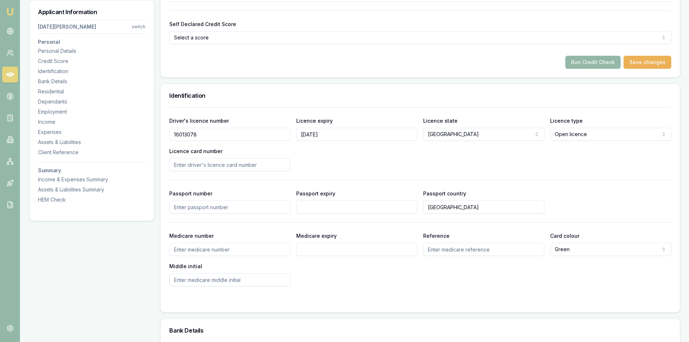
click at [215, 168] on input "Licence card number" at bounding box center [229, 164] width 121 height 13
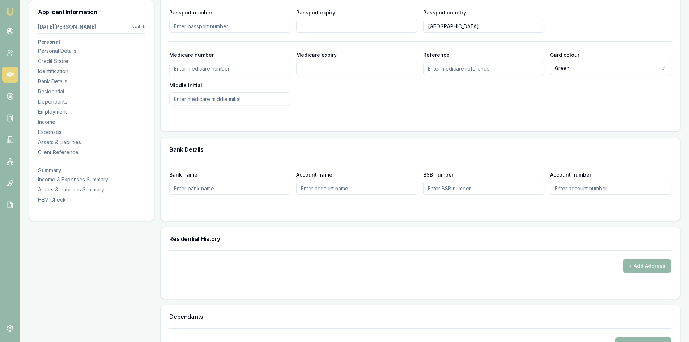
scroll to position [507, 0]
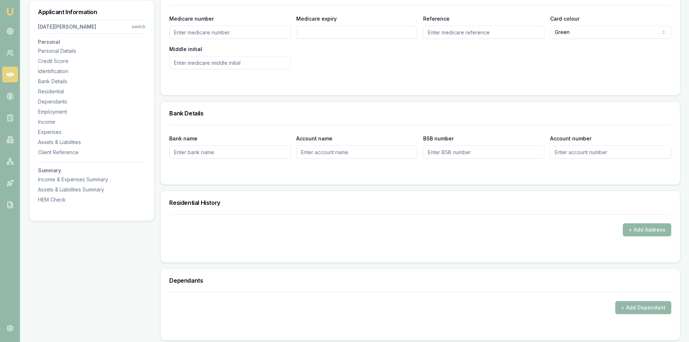
type input "2038524610"
click at [650, 233] on button "+ Add Address" at bounding box center [647, 229] width 48 height 13
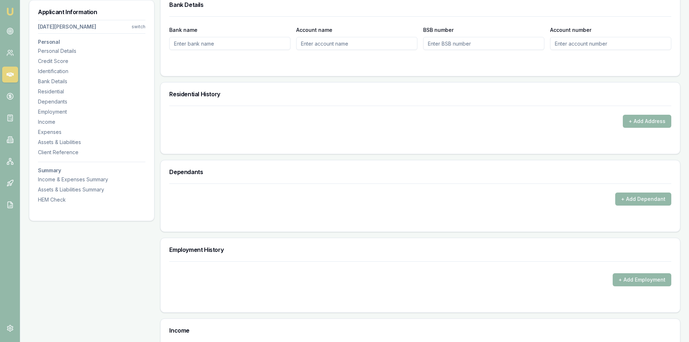
scroll to position [543, 0]
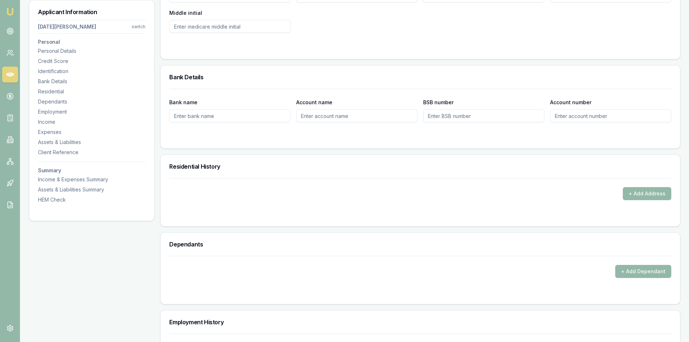
click at [220, 118] on input "Bank name" at bounding box center [229, 115] width 121 height 13
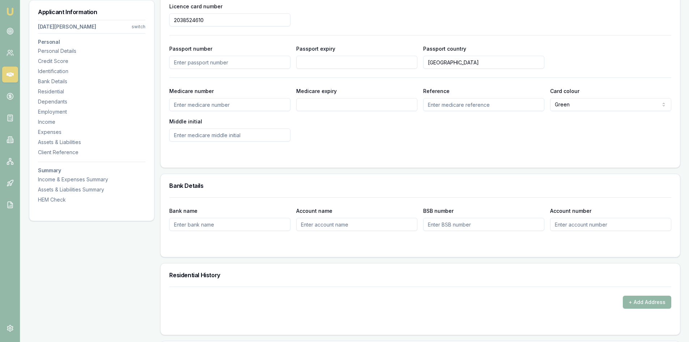
scroll to position [507, 0]
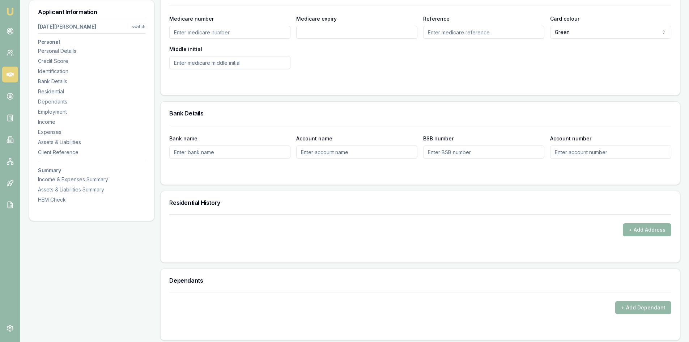
click at [664, 230] on button "+ Add Address" at bounding box center [647, 229] width 48 height 13
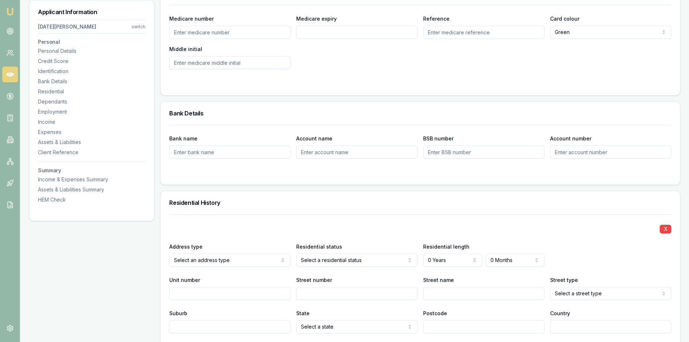
scroll to position [543, 0]
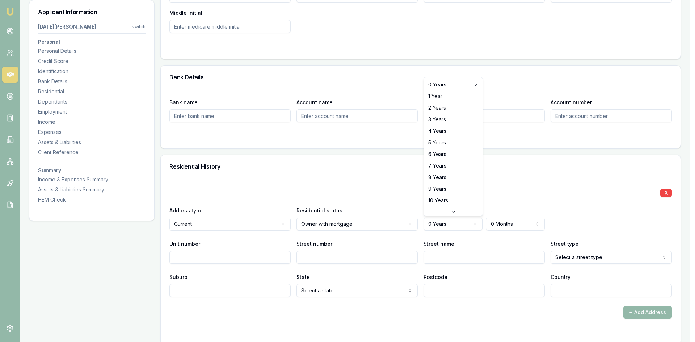
select select "4"
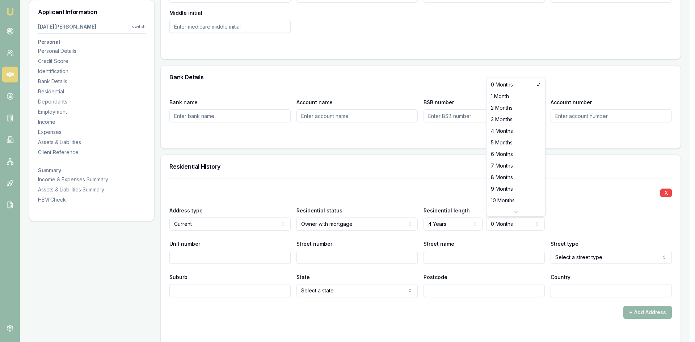
select select "4"
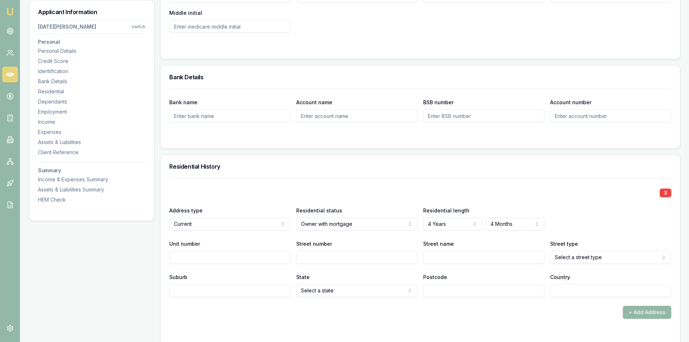
click at [206, 262] on input "Unit number" at bounding box center [229, 257] width 121 height 13
click at [327, 257] on input "Street number" at bounding box center [356, 257] width 121 height 13
type input "27 goddard"
type input "cres"
select select "Crescent"
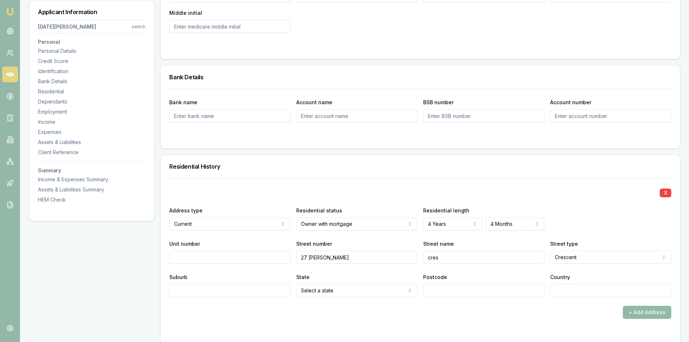
click at [459, 258] on input "cres" at bounding box center [483, 257] width 121 height 13
type input "c"
type input "Goddard"
click at [341, 261] on input "27 goddard" at bounding box center [356, 257] width 121 height 13
type input "27"
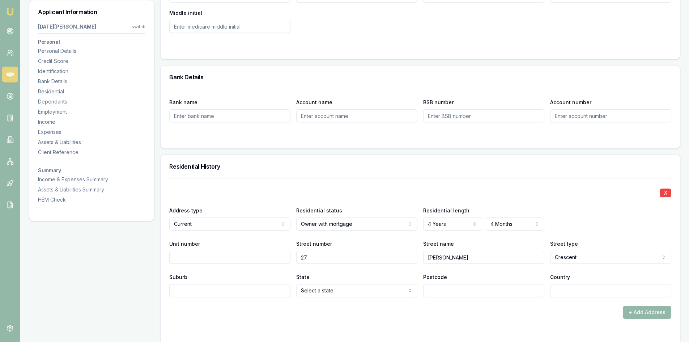
click at [261, 289] on input "Suburb" at bounding box center [229, 290] width 121 height 13
type input "quakeers hill"
click at [485, 292] on input "Postcode" at bounding box center [483, 290] width 121 height 13
type input "2763"
click at [564, 294] on input "Country" at bounding box center [610, 290] width 121 height 13
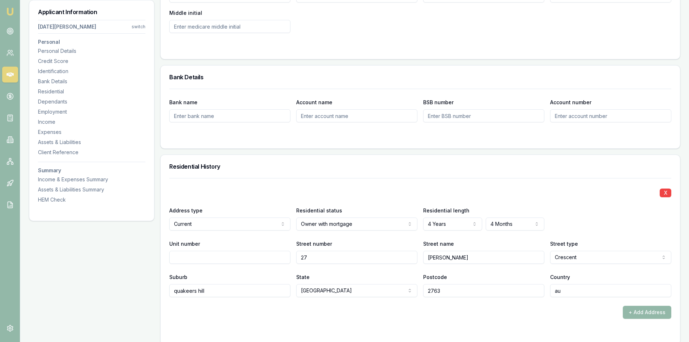
type input "au"
click at [574, 321] on form "X Address type Current Current Previous Residential status Owner with mortgage …" at bounding box center [420, 257] width 502 height 158
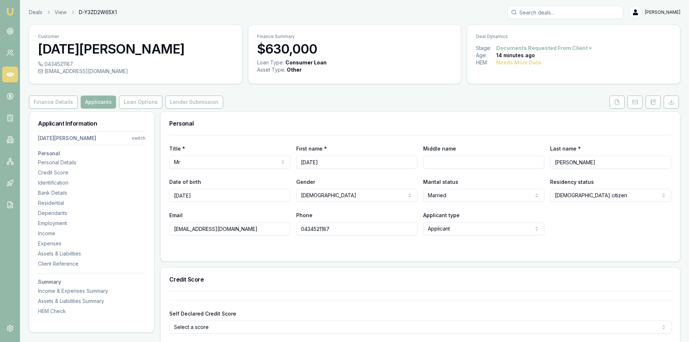
scroll to position [72, 0]
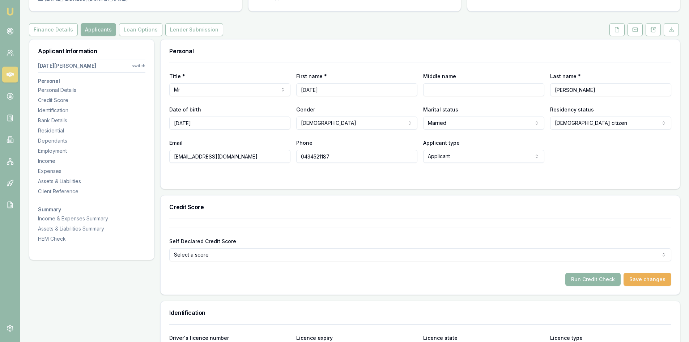
click at [586, 283] on button "Run Credit Check" at bounding box center [593, 279] width 55 height 13
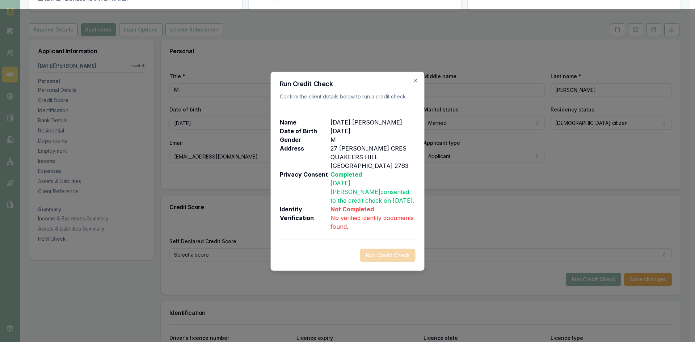
click at [415, 86] on div "Run Credit Check Confirm the client details below to run a credit check. Name K…" at bounding box center [348, 171] width 154 height 199
click at [418, 84] on icon "button" at bounding box center [416, 81] width 6 height 6
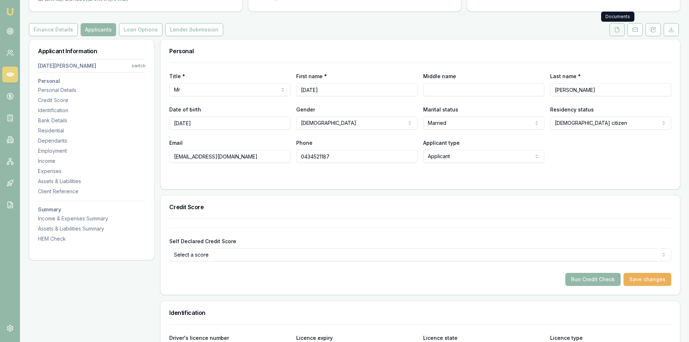
click at [619, 29] on polyline at bounding box center [618, 27] width 1 height 1
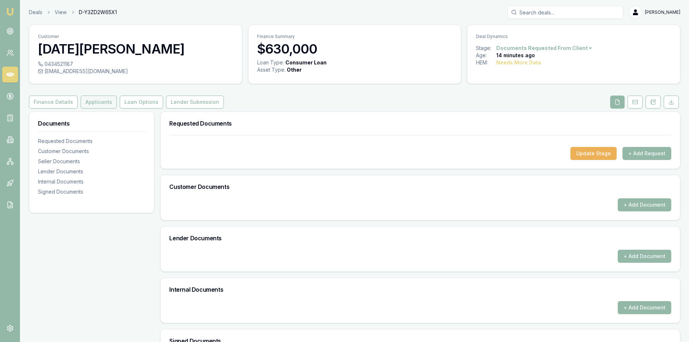
click at [98, 101] on button "Applicants" at bounding box center [99, 102] width 36 height 13
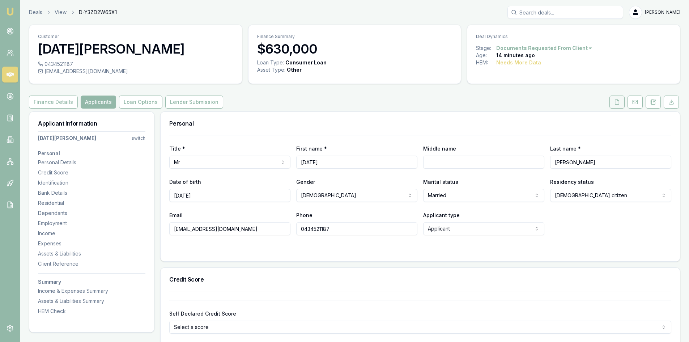
click at [618, 103] on icon at bounding box center [618, 102] width 6 height 6
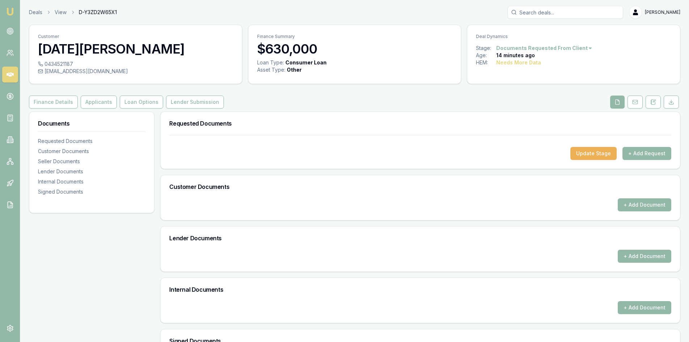
scroll to position [105, 0]
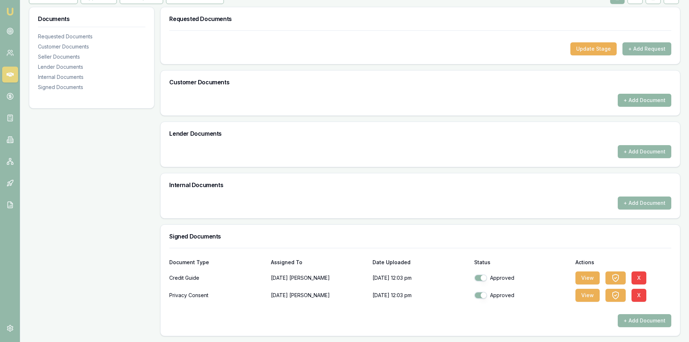
click at [644, 103] on button "+ Add Document" at bounding box center [645, 100] width 54 height 13
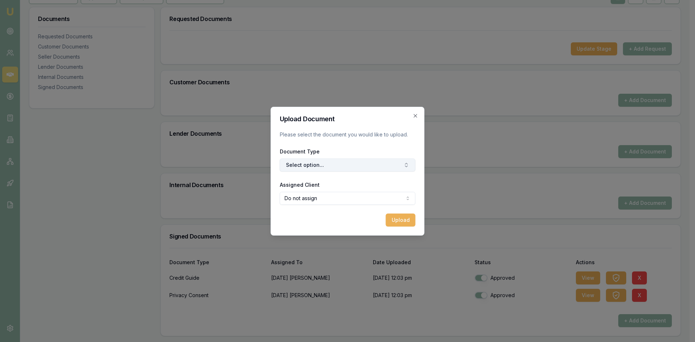
click at [348, 161] on button "Select option..." at bounding box center [348, 165] width 136 height 13
type input "front"
click at [326, 195] on div "Front of Drivers Licence" at bounding box center [351, 196] width 90 height 12
click at [324, 199] on body "Emu Broker Deals View D-Y3ZD2W65X1 Steven Nguyen Toggle Menu Customer Kartik pa…" at bounding box center [344, 66] width 689 height 342
select select "U-QFQ99LZ3SY"
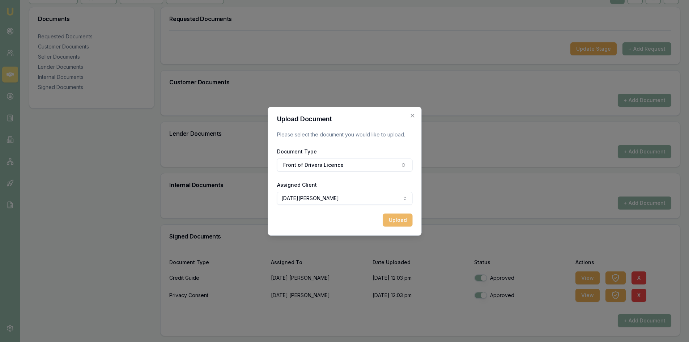
click at [406, 218] on button "Upload" at bounding box center [398, 220] width 30 height 13
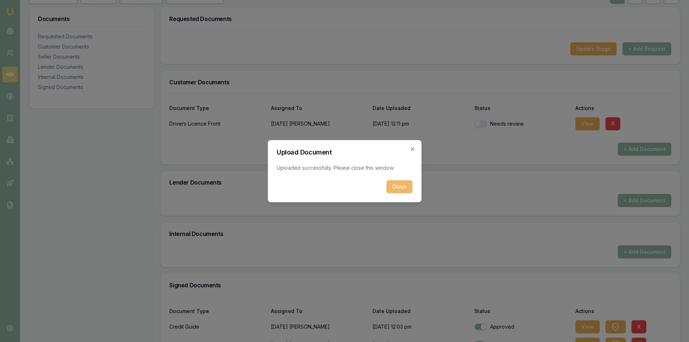
click at [402, 191] on button "Close" at bounding box center [400, 186] width 26 height 13
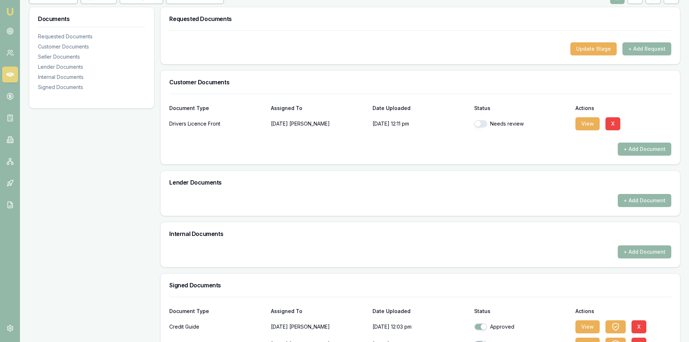
click at [485, 126] on button "button" at bounding box center [480, 123] width 13 height 7
checkbox input "true"
click at [630, 152] on button "+ Add Document" at bounding box center [645, 149] width 54 height 13
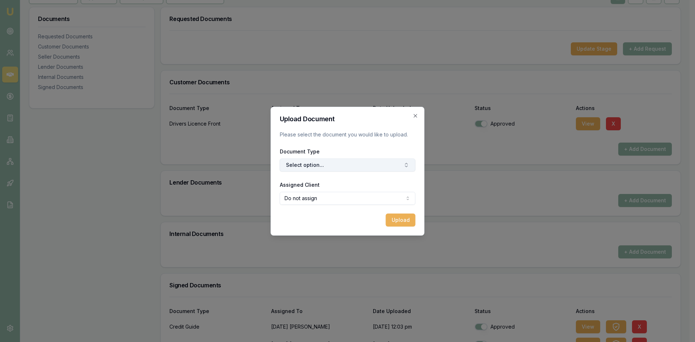
click at [353, 166] on button "Select option..." at bounding box center [348, 165] width 136 height 13
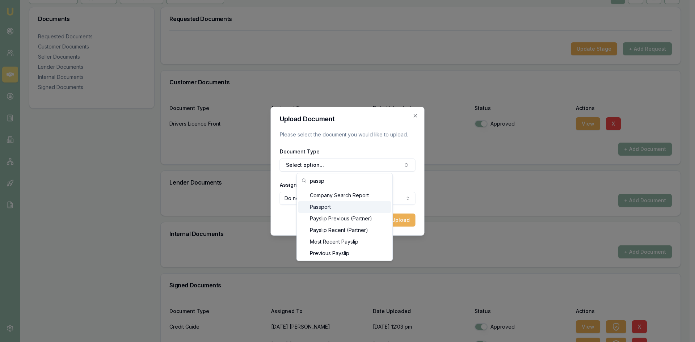
type input "passp"
click at [320, 208] on div "Passport" at bounding box center [344, 207] width 93 height 12
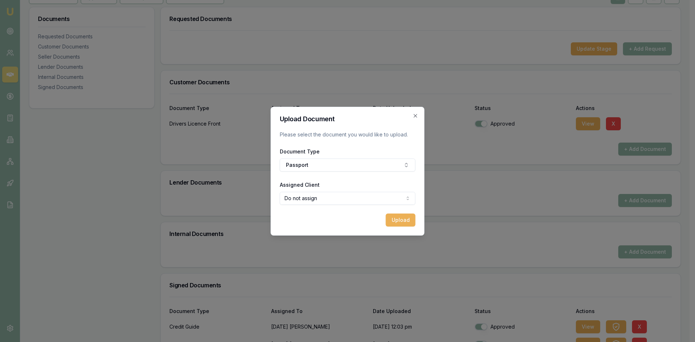
click at [316, 199] on body "Emu Broker Deals View D-Y3ZD2W65X1 Steven Nguyen Toggle Menu Customer Kartik pa…" at bounding box center [344, 66] width 689 height 342
select select "U-QFQ99LZ3SY"
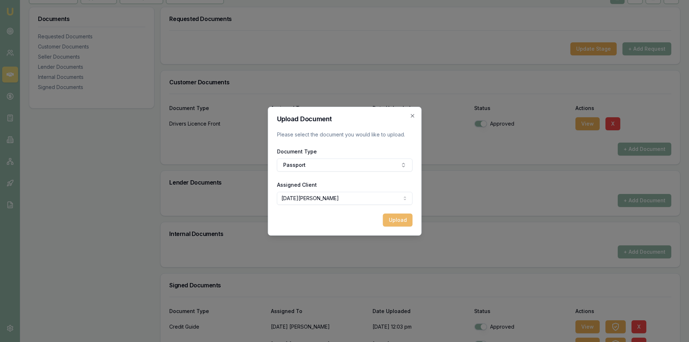
click at [400, 219] on button "Upload" at bounding box center [398, 220] width 30 height 13
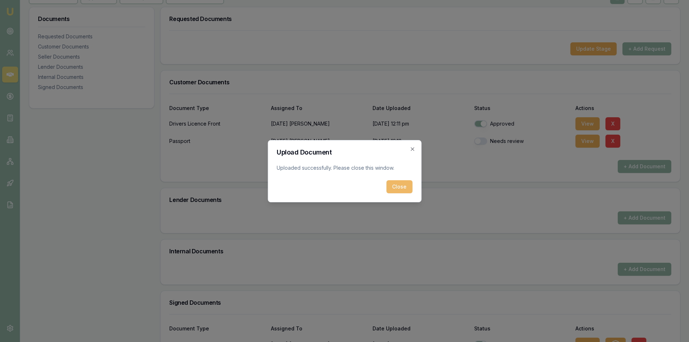
click at [402, 187] on button "Close" at bounding box center [400, 186] width 26 height 13
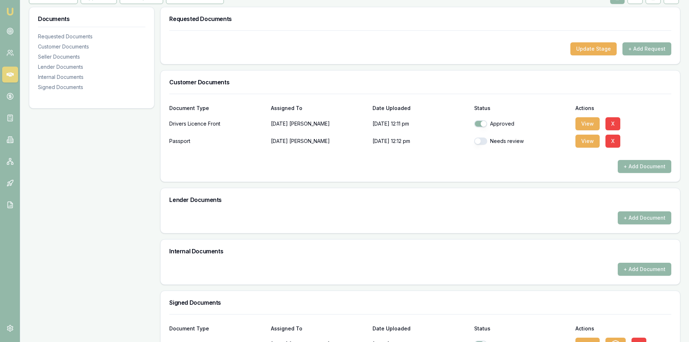
click at [481, 143] on button "button" at bounding box center [480, 141] width 13 height 7
checkbox input "true"
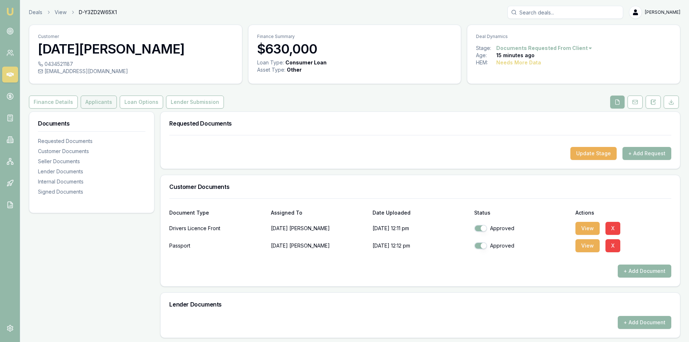
click at [103, 105] on button "Applicants" at bounding box center [99, 102] width 36 height 13
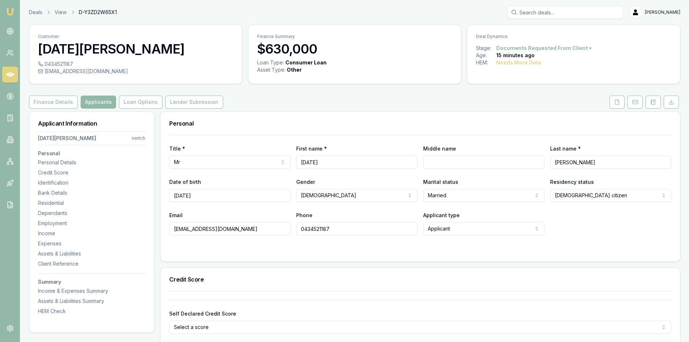
scroll to position [145, 0]
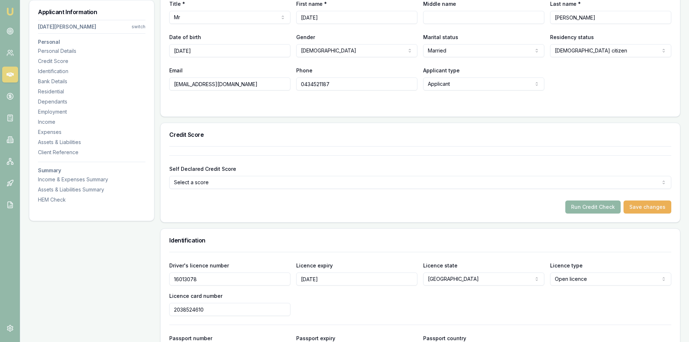
click at [584, 206] on button "Run Credit Check" at bounding box center [593, 207] width 55 height 13
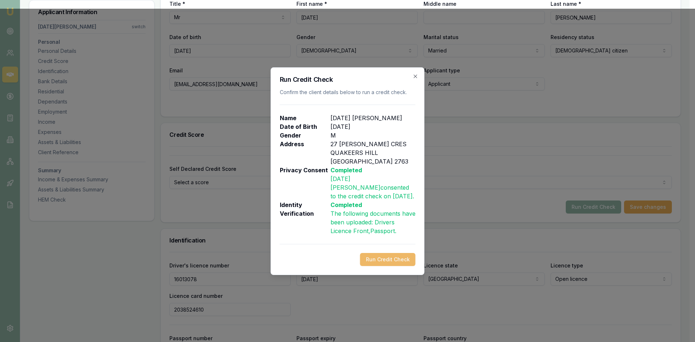
click at [390, 254] on button "Run Credit Check" at bounding box center [387, 259] width 55 height 13
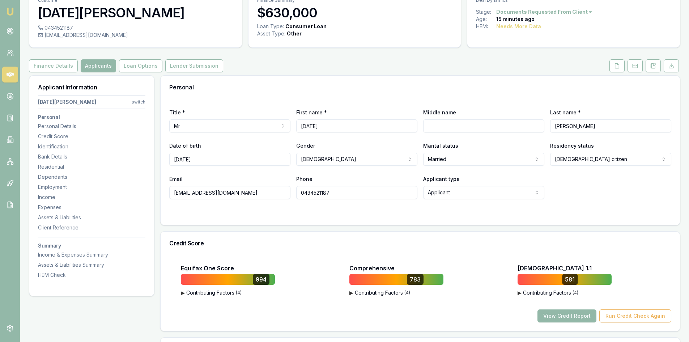
scroll to position [0, 0]
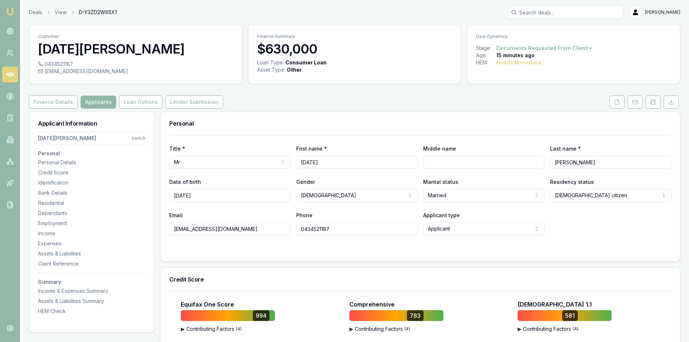
click at [8, 78] on icon at bounding box center [10, 74] width 7 height 7
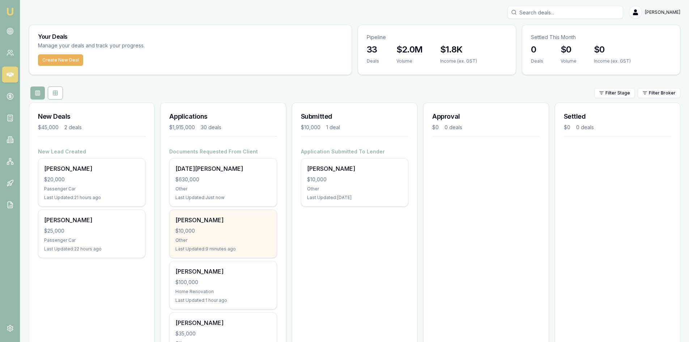
click at [225, 228] on div "$10,000" at bounding box center [223, 230] width 95 height 7
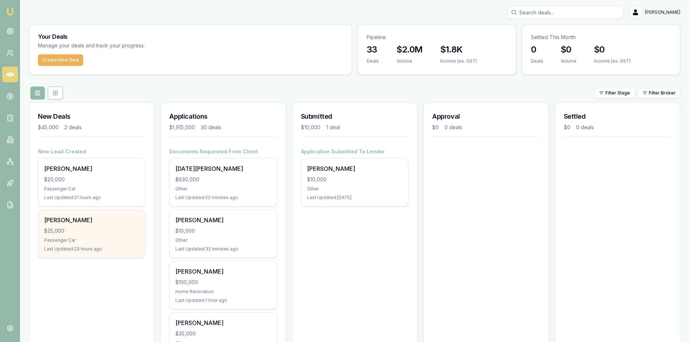
click at [84, 240] on div "Passenger Car" at bounding box center [91, 240] width 95 height 6
click at [89, 237] on div "John Woods $25,000 Passenger Car Last Updated: 23 hours ago" at bounding box center [91, 234] width 107 height 48
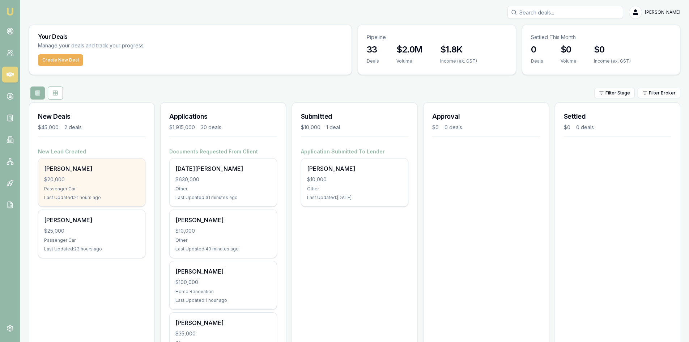
click at [89, 187] on div "Passenger Car" at bounding box center [91, 189] width 95 height 6
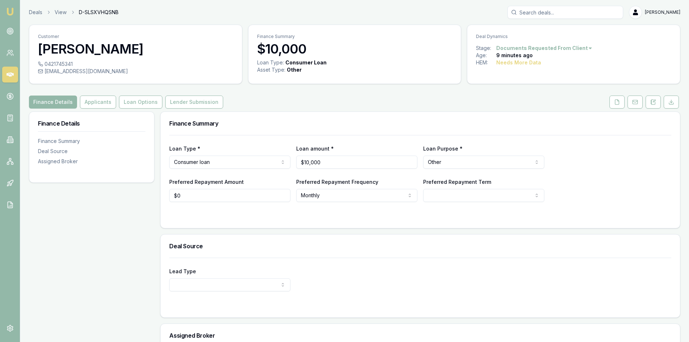
drag, startPoint x: 617, startPoint y: 104, endPoint x: 608, endPoint y: 104, distance: 9.4
click at [617, 104] on icon at bounding box center [618, 102] width 6 height 6
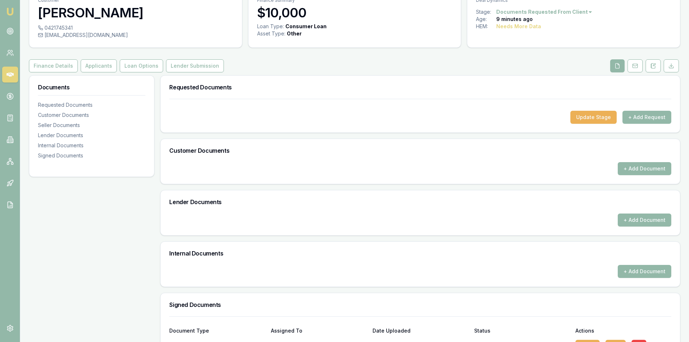
scroll to position [105, 0]
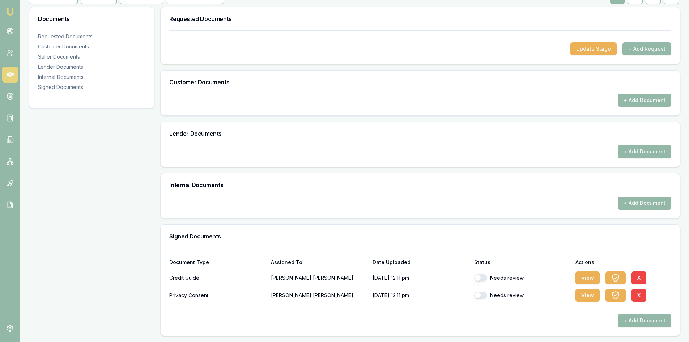
click at [483, 278] on button "button" at bounding box center [480, 277] width 13 height 7
checkbox input "true"
click at [483, 295] on button "button" at bounding box center [480, 295] width 13 height 7
checkbox input "true"
click at [640, 103] on button "+ Add Document" at bounding box center [645, 100] width 54 height 13
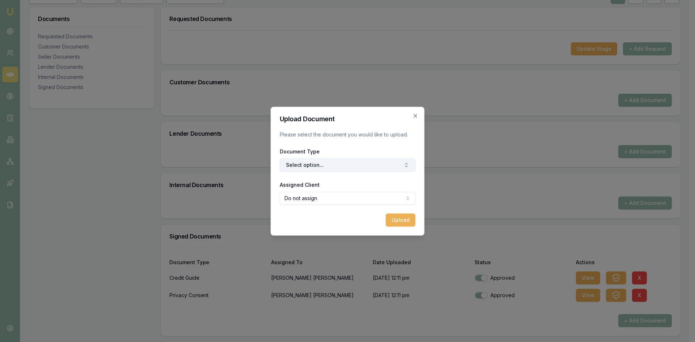
click at [308, 165] on button "Select option..." at bounding box center [348, 165] width 136 height 13
type input "front"
click at [326, 193] on div "Front of Drivers Licence" at bounding box center [351, 196] width 90 height 12
click at [326, 195] on body "Emu Broker Deals View D-SLSXVHQSNB Steven Nguyen Toggle Menu Customer BHUMIKA P…" at bounding box center [344, 66] width 689 height 342
select select "U-LHSBMHN0IN"
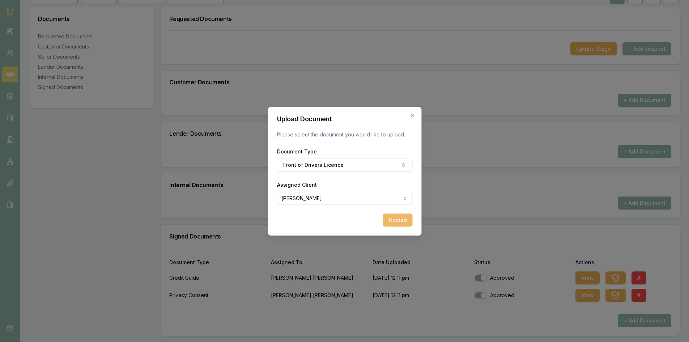
click at [398, 221] on button "Upload" at bounding box center [398, 220] width 30 height 13
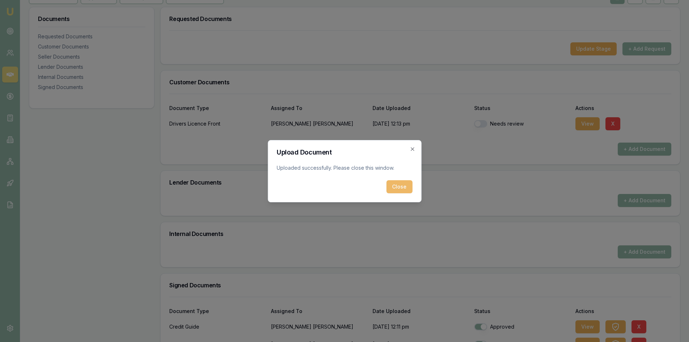
click at [398, 186] on button "Close" at bounding box center [400, 186] width 26 height 13
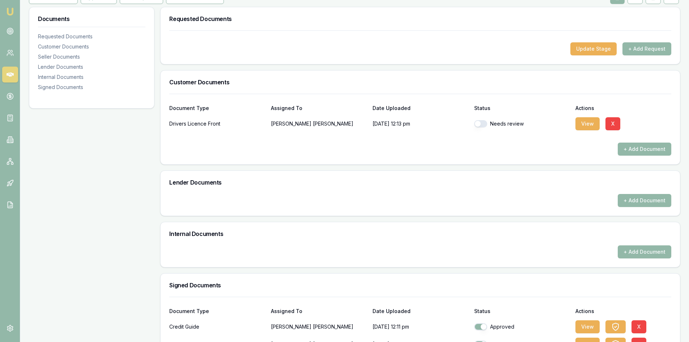
click at [482, 124] on button "button" at bounding box center [480, 123] width 13 height 7
checkbox input "true"
click at [641, 149] on button "+ Add Document" at bounding box center [645, 149] width 54 height 13
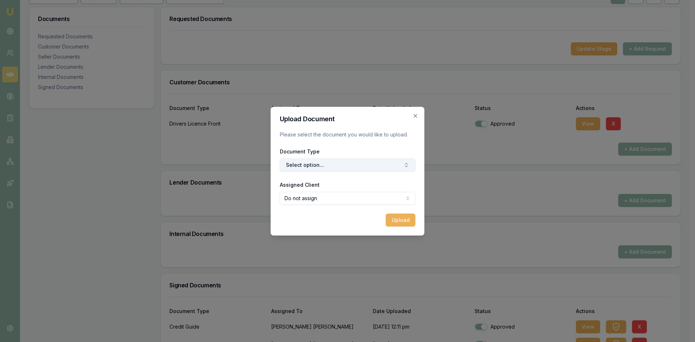
click at [349, 163] on button "Select option..." at bounding box center [348, 165] width 136 height 13
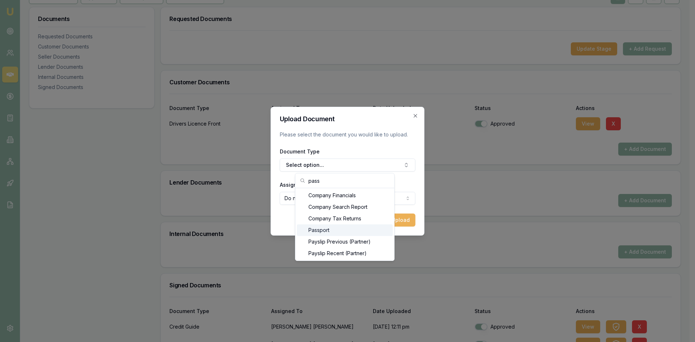
type input "pass"
click at [314, 232] on div "Passport" at bounding box center [345, 230] width 96 height 12
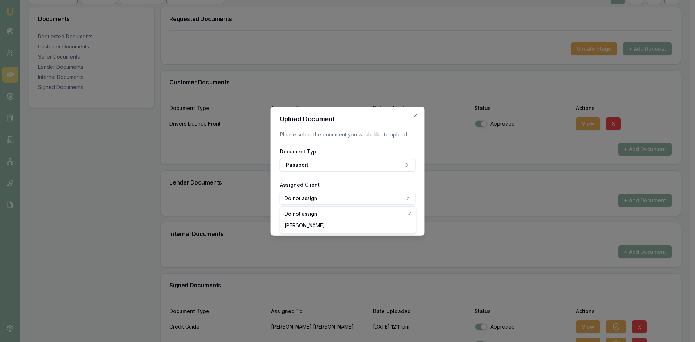
click at [315, 198] on body "Emu Broker Deals View D-SLSXVHQSNB Steven Nguyen Toggle Menu Customer BHUMIKA P…" at bounding box center [344, 66] width 689 height 342
select select "U-LHSBMHN0IN"
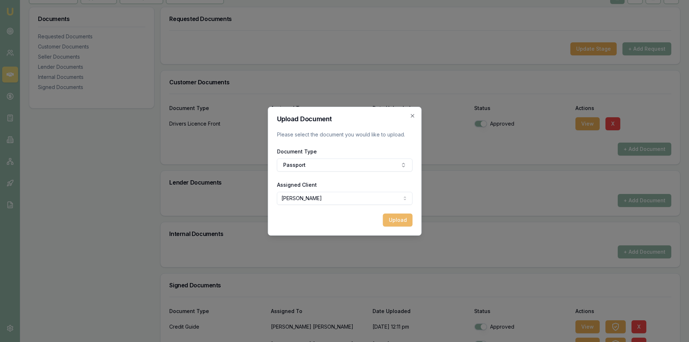
click at [408, 224] on button "Upload" at bounding box center [398, 220] width 30 height 13
click at [374, 222] on div "Uploading..." at bounding box center [345, 220] width 136 height 13
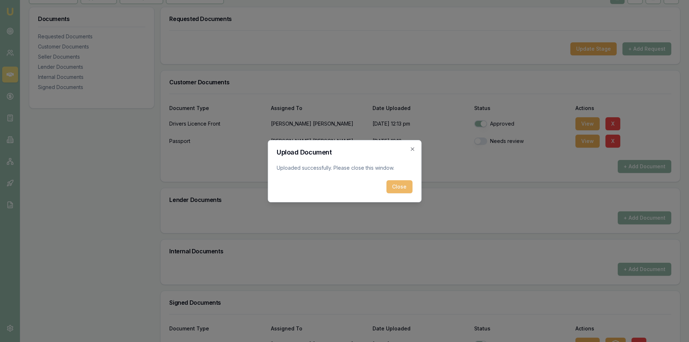
click at [401, 191] on button "Close" at bounding box center [400, 186] width 26 height 13
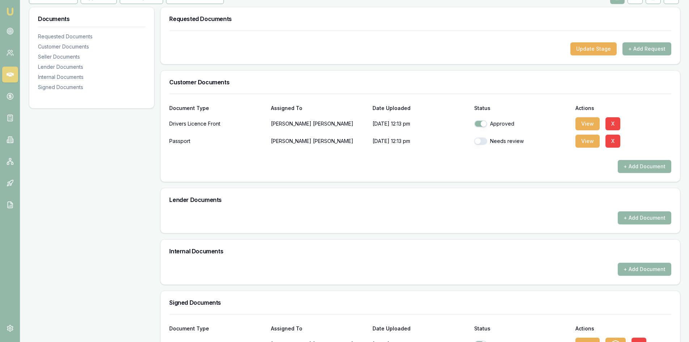
click at [481, 142] on button "button" at bounding box center [480, 141] width 13 height 7
checkbox input "true"
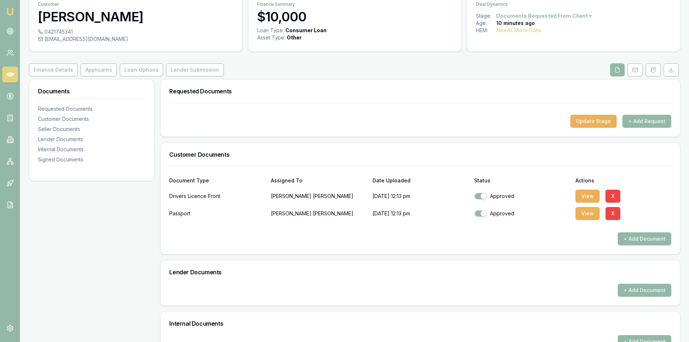
scroll to position [0, 0]
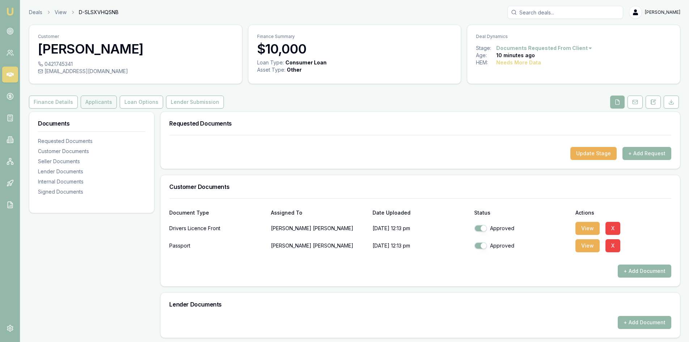
click at [107, 104] on button "Applicants" at bounding box center [99, 102] width 36 height 13
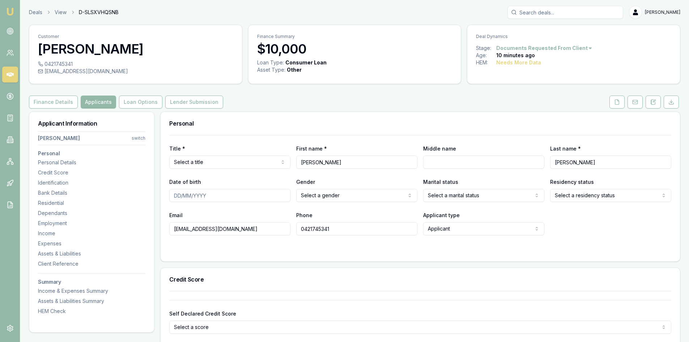
click at [226, 163] on html "Emu Broker Deals View D-SLSXVHQSNB Steven Nguyen Toggle Menu Customer BHUMIKA P…" at bounding box center [344, 171] width 689 height 342
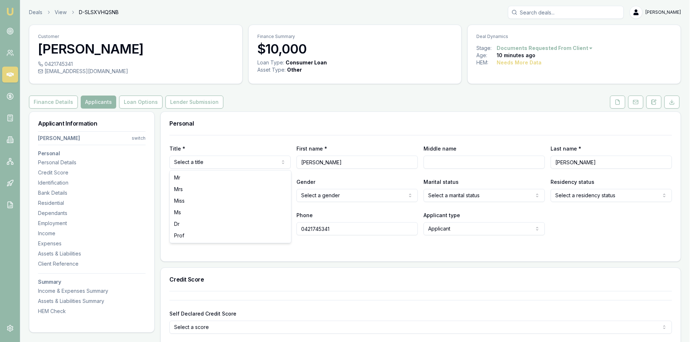
select select "Mrs"
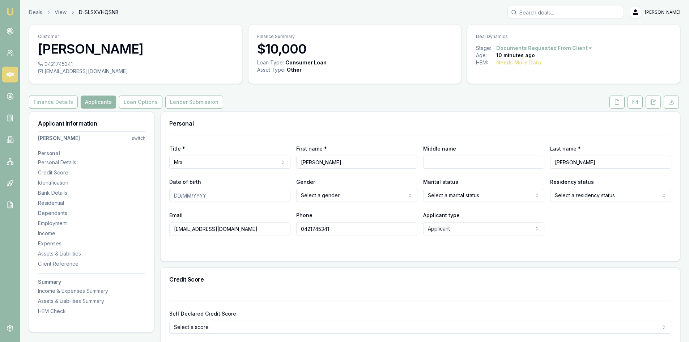
click at [446, 163] on input "Middle name" at bounding box center [483, 162] width 121 height 13
click at [243, 195] on input "Date of birth" at bounding box center [229, 195] width 121 height 13
click at [180, 195] on input "Date of birth" at bounding box center [229, 195] width 121 height 13
click at [178, 196] on input "Date of birth" at bounding box center [229, 195] width 121 height 13
click at [189, 195] on input "30/91/979" at bounding box center [229, 195] width 121 height 13
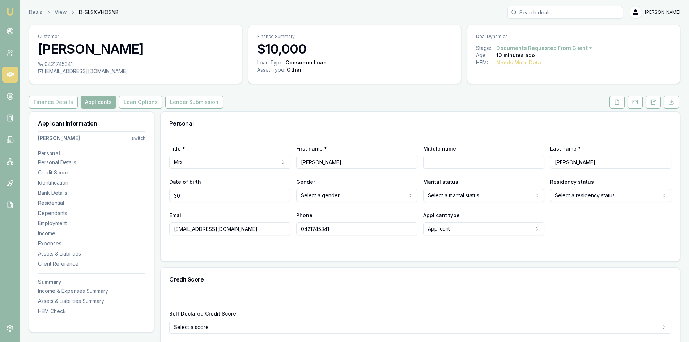
type input "3"
type input "30/09/1979"
click at [342, 196] on html "Emu Broker Deals View D-SLSXVHQSNB Steven Nguyen Toggle Menu Customer BHUMIKA P…" at bounding box center [344, 171] width 689 height 342
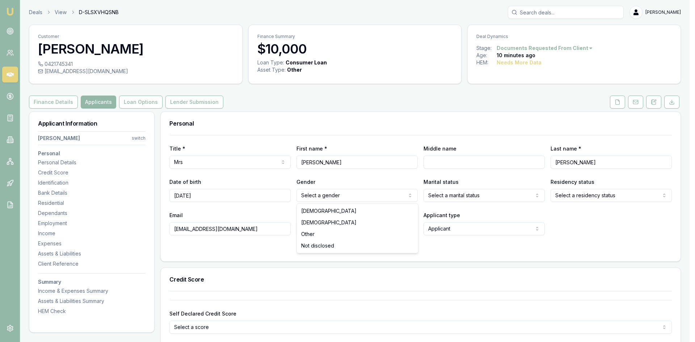
select select "FEMALE"
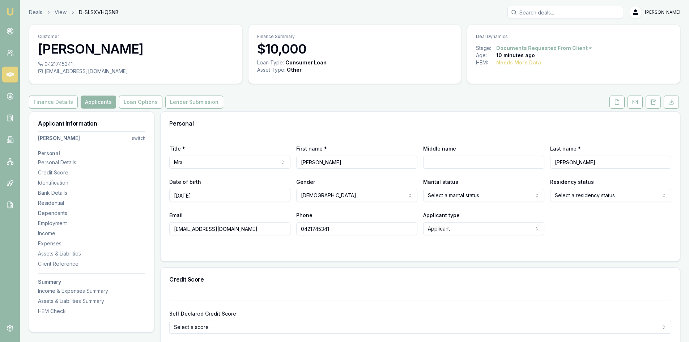
click at [458, 200] on html "Emu Broker Deals View D-SLSXVHQSNB Steven Nguyen Toggle Menu Customer BHUMIKA P…" at bounding box center [344, 171] width 689 height 342
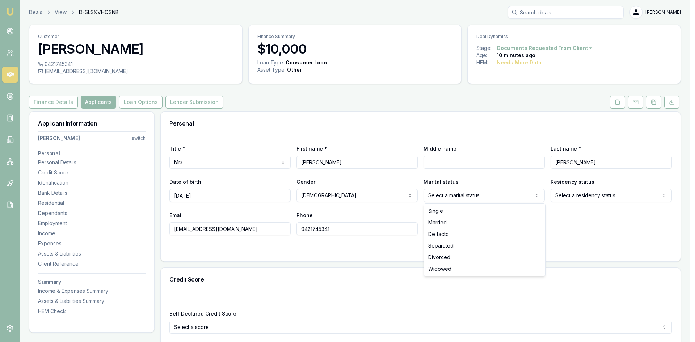
select select "MARRIED"
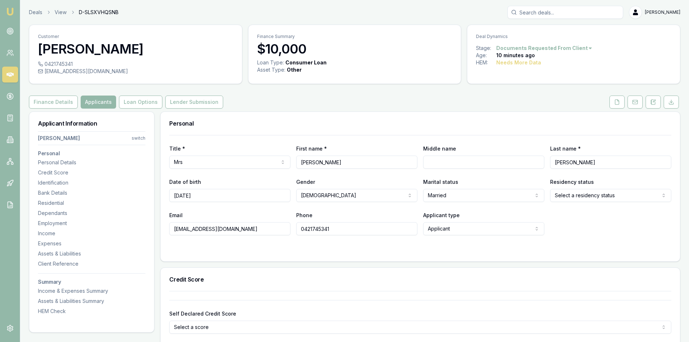
click at [570, 193] on html "Emu Broker Deals View D-SLSXVHQSNB Steven Nguyen Toggle Menu Customer BHUMIKA P…" at bounding box center [344, 171] width 689 height 342
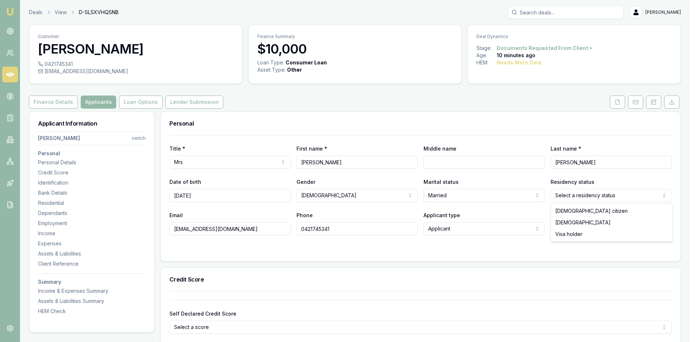
drag, startPoint x: 568, startPoint y: 210, endPoint x: 526, endPoint y: 212, distance: 42.4
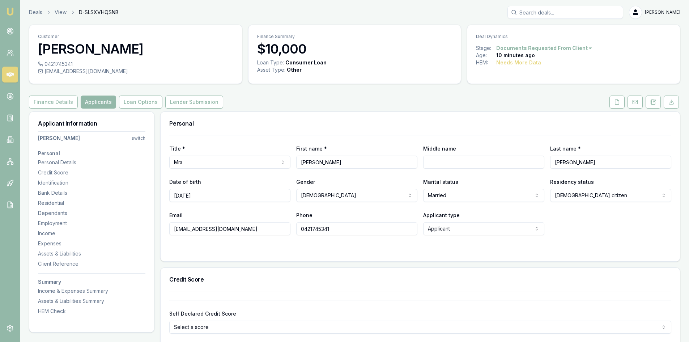
click at [212, 227] on input "bhumya@gmail.com" at bounding box center [229, 228] width 121 height 13
click at [358, 261] on div "Title * Mrs Mr Mrs Miss Ms Dr Prof First name * BHUMIKA Middle name Last name *…" at bounding box center [421, 198] width 520 height 126
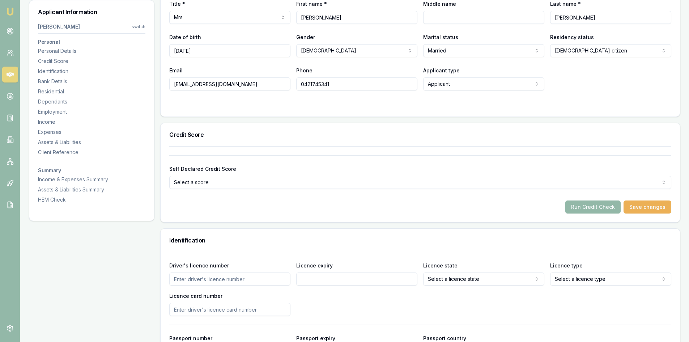
scroll to position [217, 0]
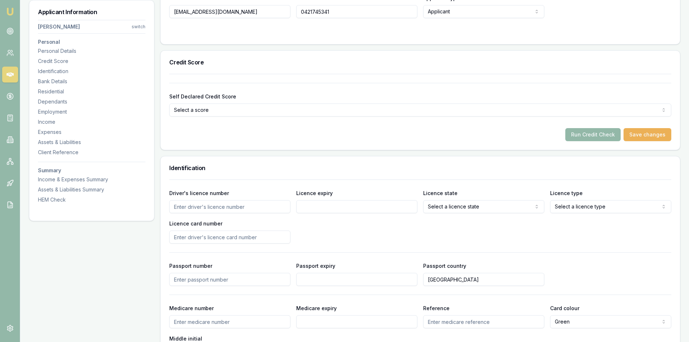
click at [208, 212] on input "Driver's licence number" at bounding box center [229, 206] width 121 height 13
type input "20097781"
click at [313, 206] on input "Licence expiry" at bounding box center [356, 206] width 121 height 13
type input "02/02/2026"
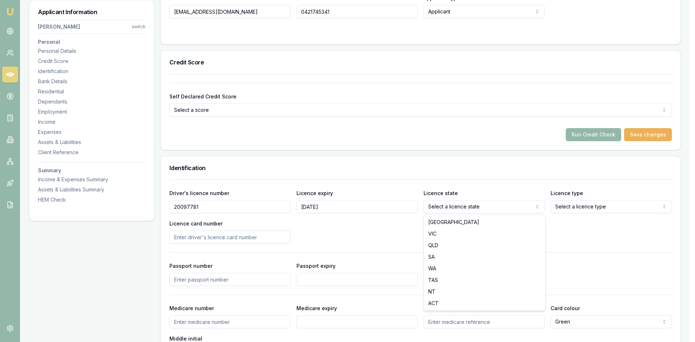
drag, startPoint x: 438, startPoint y: 233, endPoint x: 439, endPoint y: 222, distance: 11.4
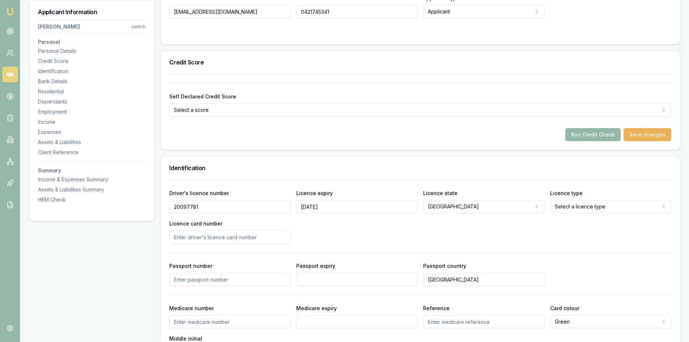
click at [439, 222] on div "Driver's licence number 20097781 Licence expiry 02/02/2026 Licence state NSW NS…" at bounding box center [420, 216] width 502 height 55
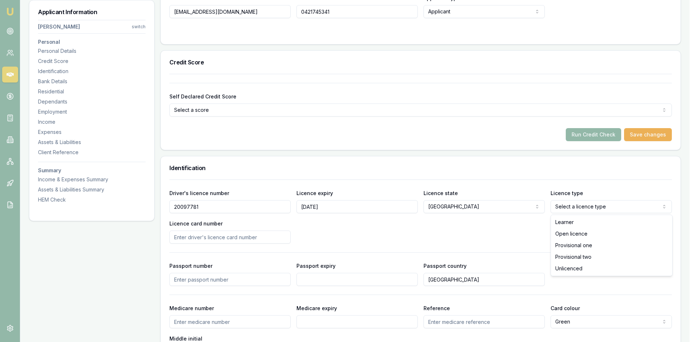
select select "OPEN_LICENCE"
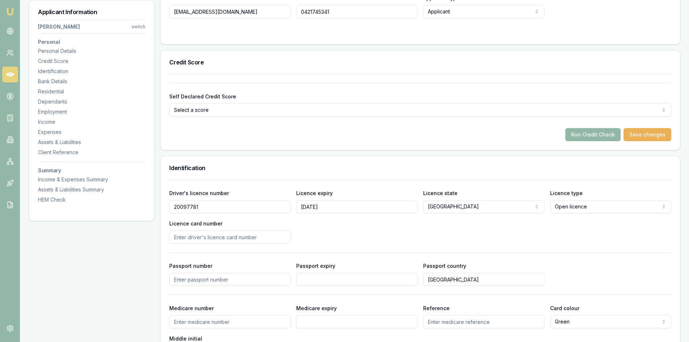
click at [208, 237] on input "Licence card number" at bounding box center [229, 237] width 121 height 13
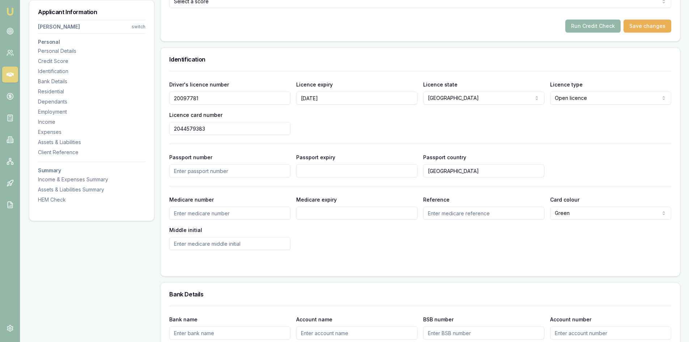
scroll to position [470, 0]
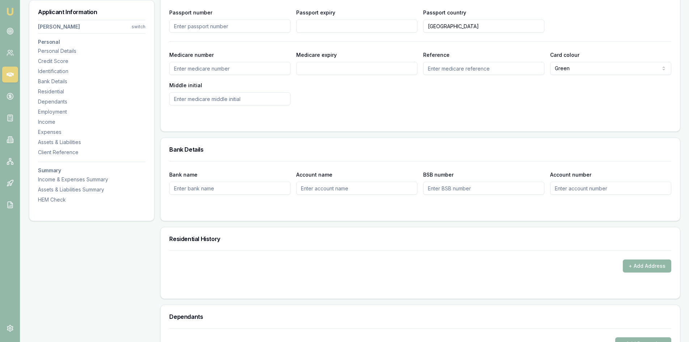
type input "2044579383"
click at [657, 267] on button "+ Add Address" at bounding box center [647, 265] width 48 height 13
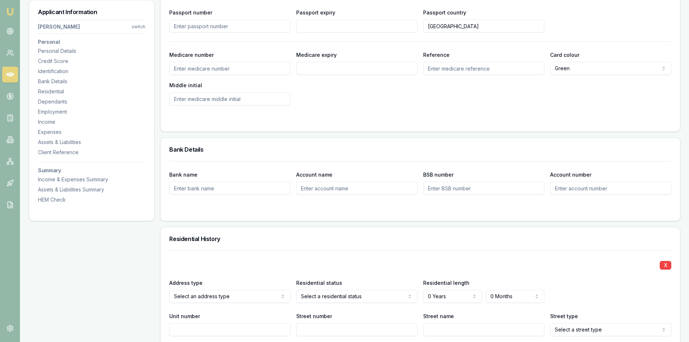
scroll to position [579, 0]
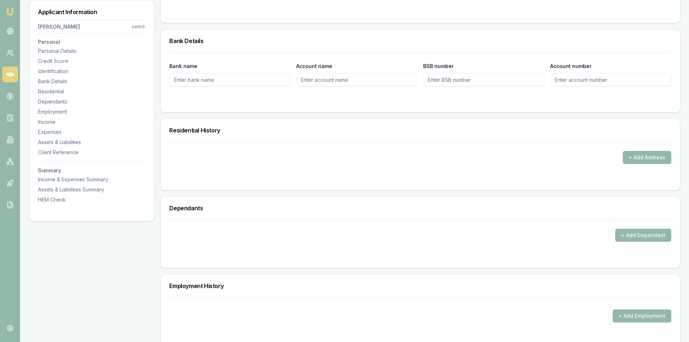
click at [648, 158] on button "+ Add Address" at bounding box center [647, 157] width 48 height 13
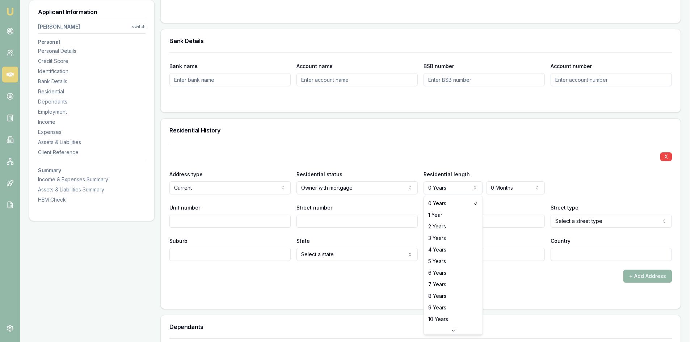
select select "2"
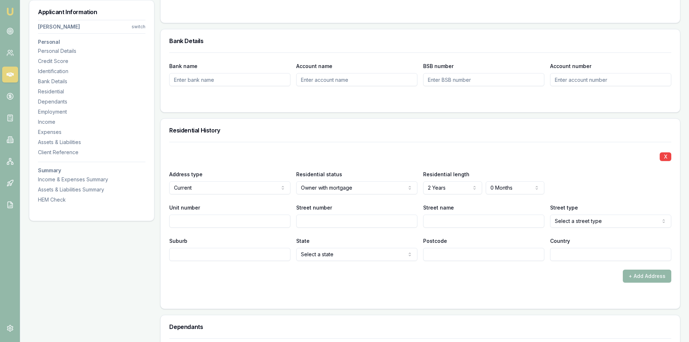
click at [433, 239] on label "Postcode" at bounding box center [435, 241] width 24 height 6
click at [433, 248] on input "Postcode" at bounding box center [483, 254] width 121 height 13
click at [208, 221] on input "Unit number" at bounding box center [229, 221] width 121 height 13
click at [337, 220] on input "Street number" at bounding box center [356, 221] width 121 height 13
type input "27"
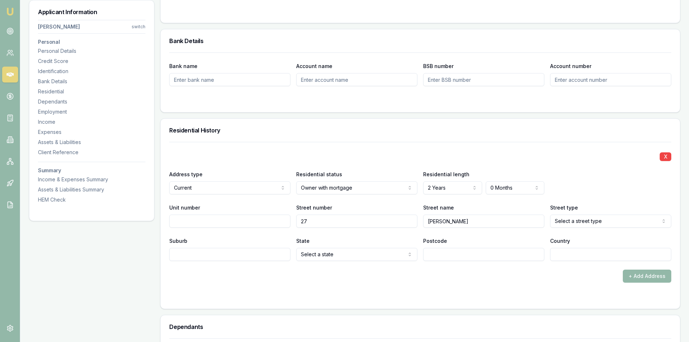
type input "goodard"
select select "Crescent"
click at [224, 254] on input "Suburb" at bounding box center [229, 254] width 121 height 13
type input "quakers hill"
click at [439, 251] on input "Postcode" at bounding box center [483, 254] width 121 height 13
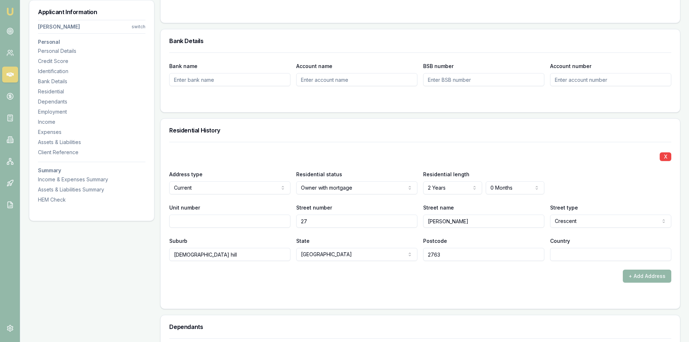
type input "2763"
click at [617, 263] on div "X Address type Current Current Previous Residential status Owner with mortgage …" at bounding box center [420, 212] width 502 height 141
click at [611, 258] on input "Country" at bounding box center [610, 254] width 121 height 13
click at [613, 256] on input "Country" at bounding box center [610, 254] width 121 height 13
type input "AU"
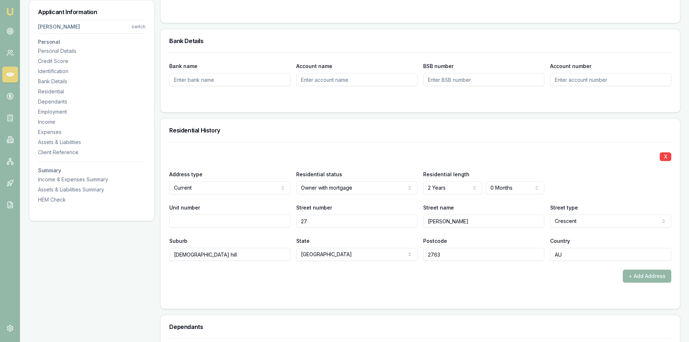
click at [590, 286] on form "X Address type Current Current Previous Residential status Owner with mortgage …" at bounding box center [420, 221] width 502 height 158
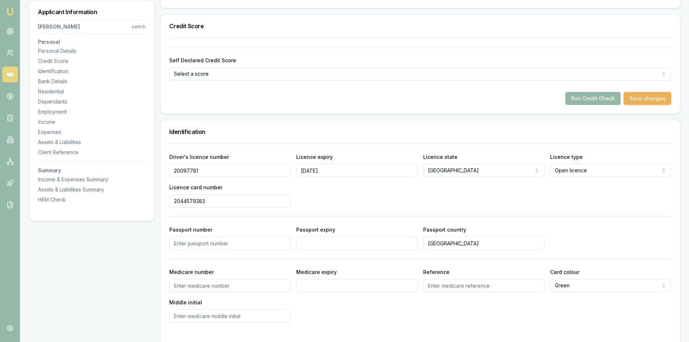
scroll to position [145, 0]
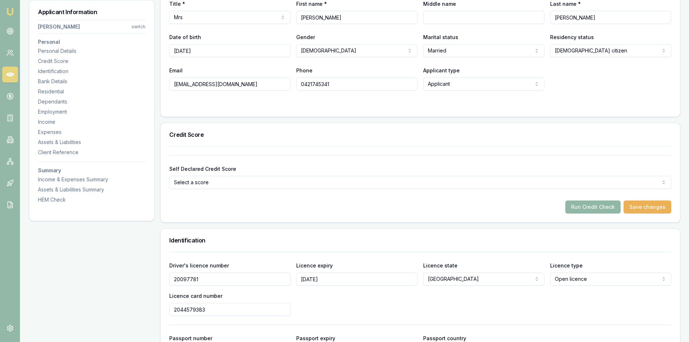
click at [589, 204] on button "Run Credit Check" at bounding box center [593, 207] width 55 height 13
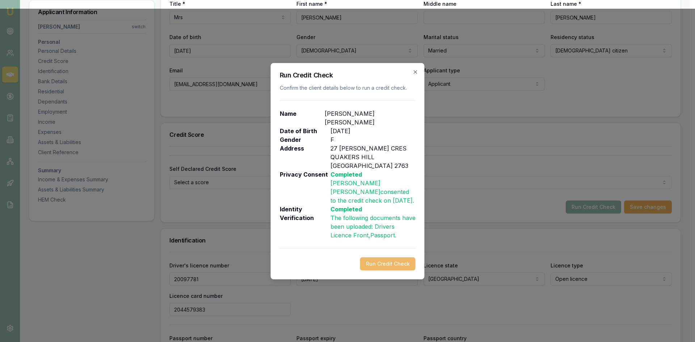
click at [380, 257] on button "Run Credit Check" at bounding box center [387, 263] width 55 height 13
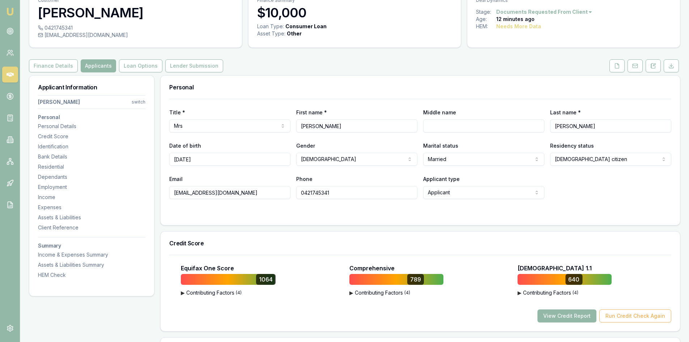
scroll to position [0, 0]
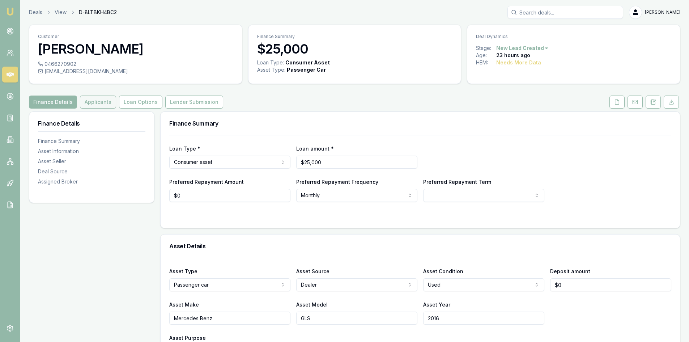
click at [104, 101] on button "Applicants" at bounding box center [98, 102] width 36 height 13
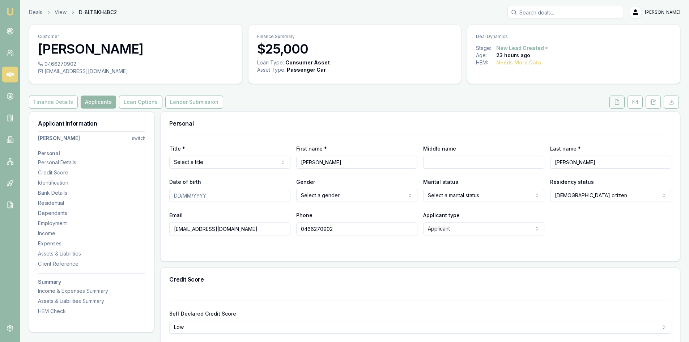
click at [613, 106] on button at bounding box center [617, 102] width 15 height 13
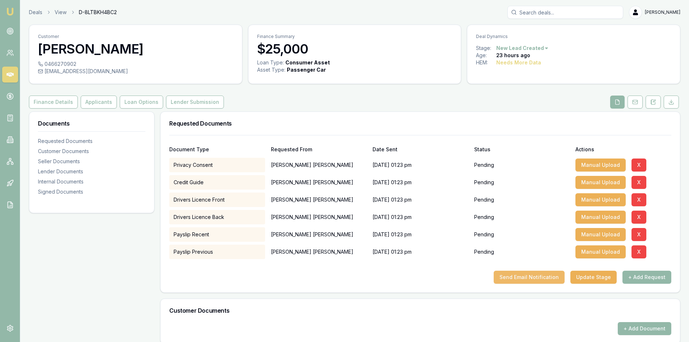
click at [524, 279] on button "Send Email Notification" at bounding box center [529, 277] width 71 height 13
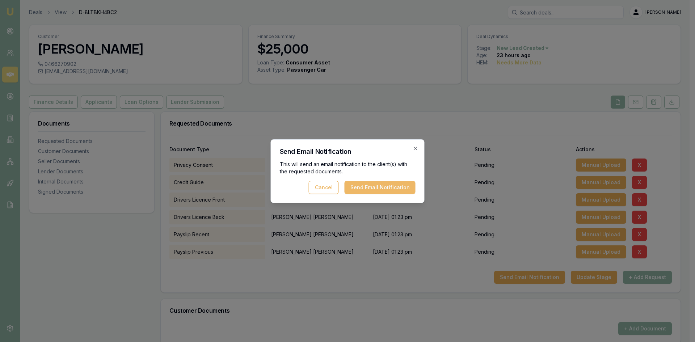
click at [372, 187] on button "Send Email Notification" at bounding box center [380, 187] width 71 height 13
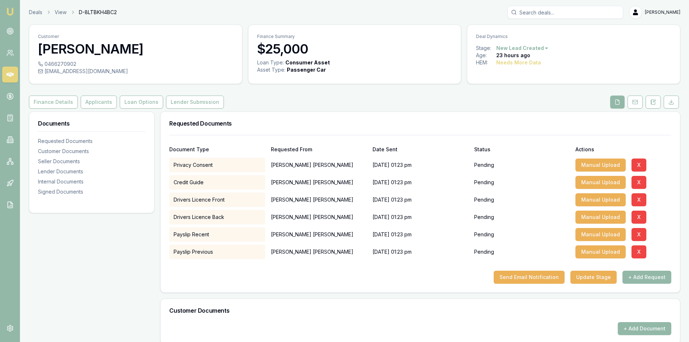
click at [7, 75] on icon at bounding box center [10, 74] width 7 height 4
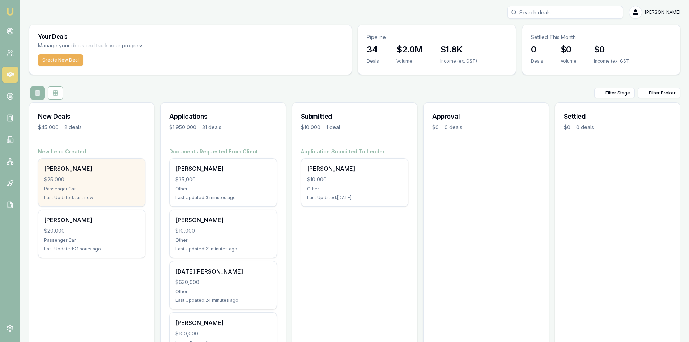
click at [77, 175] on div "[PERSON_NAME] $25,000 Passenger Car Last Updated: Just now" at bounding box center [91, 183] width 107 height 48
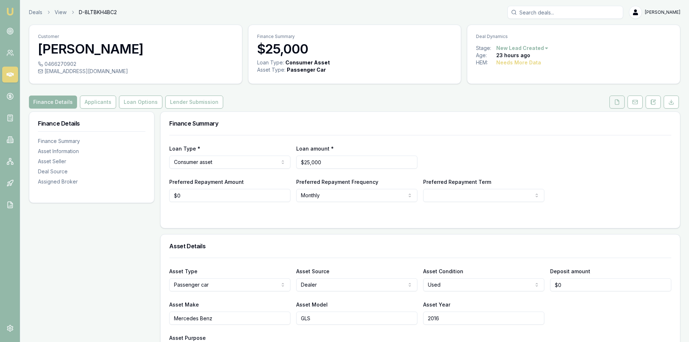
click at [618, 104] on icon at bounding box center [618, 102] width 6 height 6
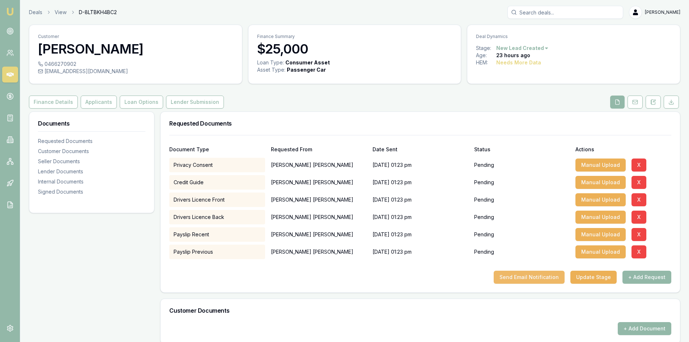
click at [531, 275] on button "Send Email Notification" at bounding box center [529, 277] width 71 height 13
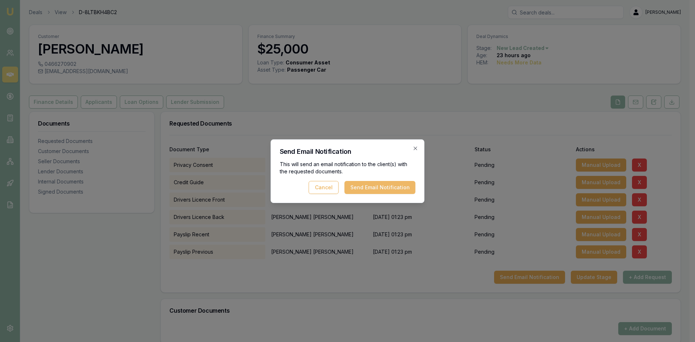
click at [380, 192] on button "Send Email Notification" at bounding box center [380, 187] width 71 height 13
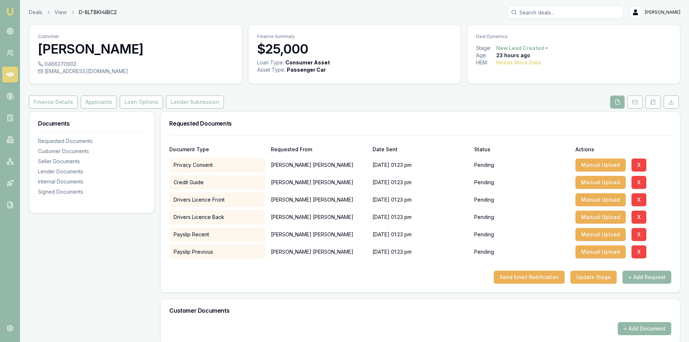
click at [12, 77] on icon at bounding box center [10, 74] width 7 height 7
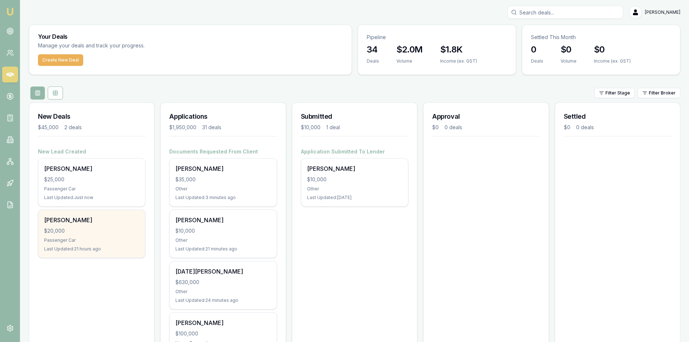
click at [85, 229] on div "$20,000" at bounding box center [91, 230] width 95 height 7
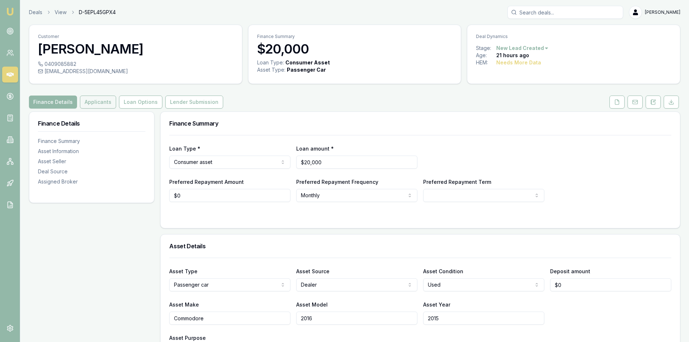
click at [87, 101] on button "Applicants" at bounding box center [98, 102] width 36 height 13
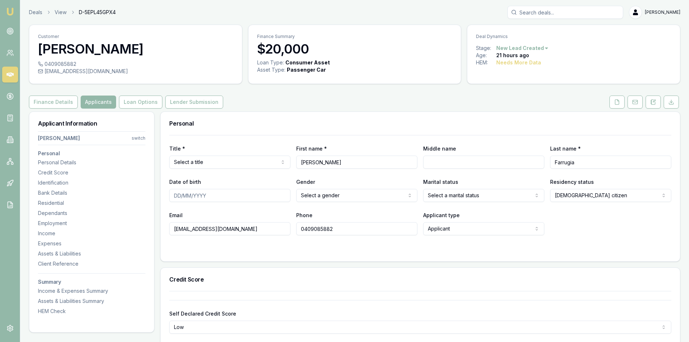
click at [339, 229] on input "0409085882" at bounding box center [356, 228] width 121 height 13
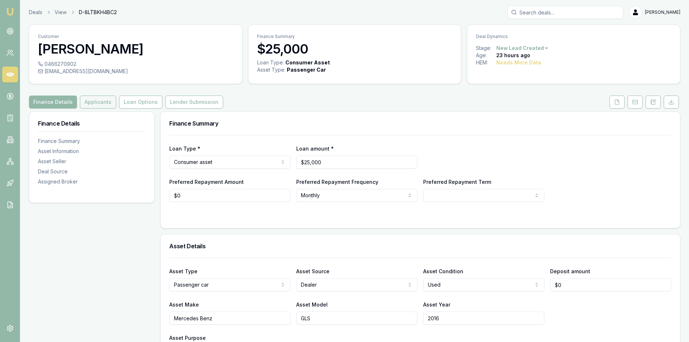
click at [94, 106] on button "Applicants" at bounding box center [98, 102] width 36 height 13
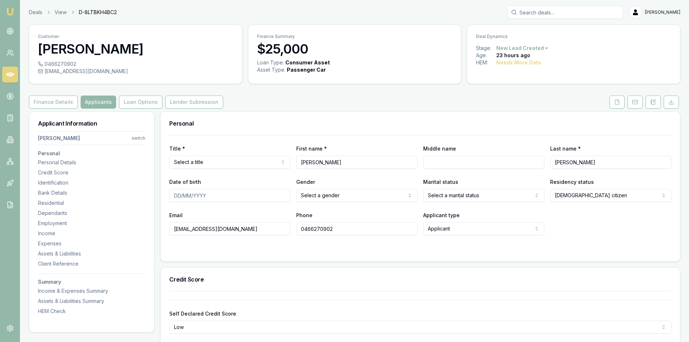
scroll to position [36, 0]
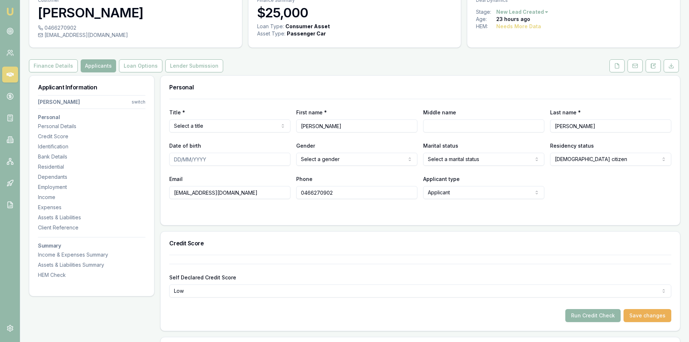
click at [339, 194] on input "0466270902" at bounding box center [356, 192] width 121 height 13
click at [318, 220] on div "Title * Select a title Mr Mrs Miss Ms Dr Prof First name * [PERSON_NAME] name L…" at bounding box center [421, 162] width 520 height 126
drag, startPoint x: 253, startPoint y: 193, endPoint x: 142, endPoint y: 189, distance: 111.9
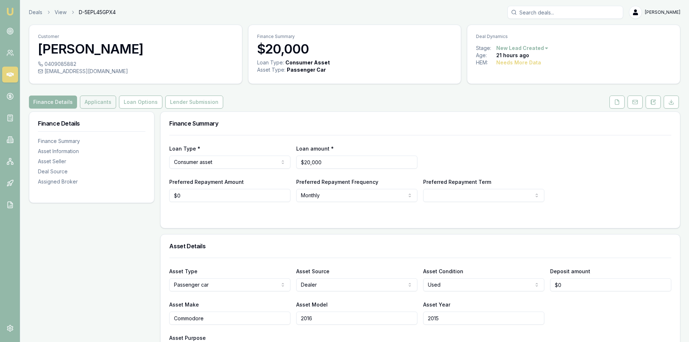
click at [89, 105] on button "Applicants" at bounding box center [98, 102] width 36 height 13
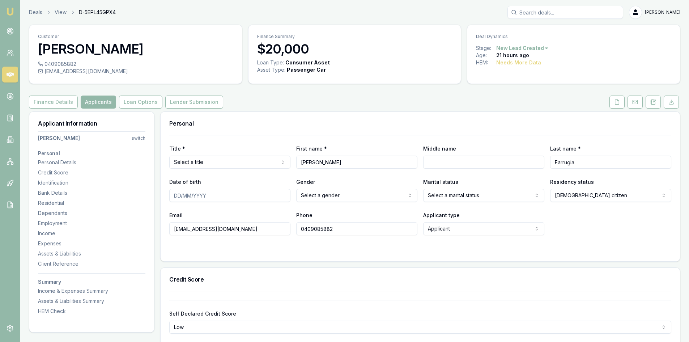
drag, startPoint x: 237, startPoint y: 229, endPoint x: 151, endPoint y: 229, distance: 86.5
